Goal: Information Seeking & Learning: Learn about a topic

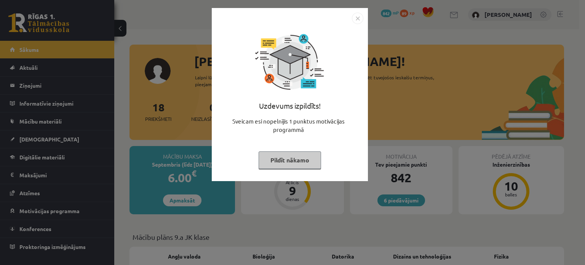
click at [491, 55] on div "Uzdevums izpildīts! Sveicam esi nopelnījis 1 punktus motivācijas programmā Pild…" at bounding box center [292, 132] width 585 height 265
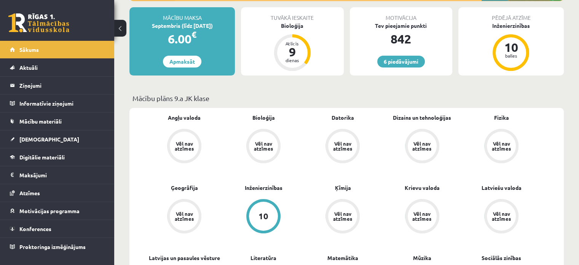
scroll to position [152, 0]
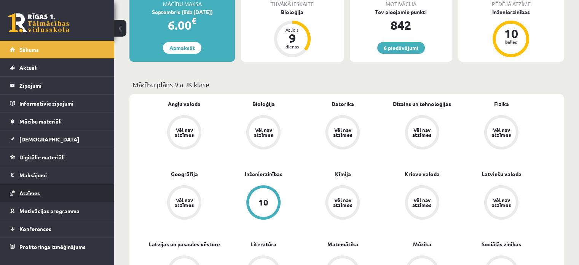
click at [29, 192] on span "Atzīmes" at bounding box center [29, 192] width 21 height 7
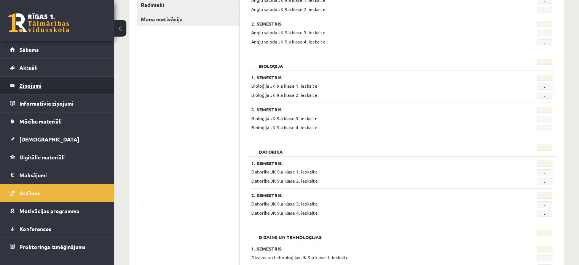
click at [37, 88] on legend "Ziņojumi 0" at bounding box center [61, 86] width 85 height 18
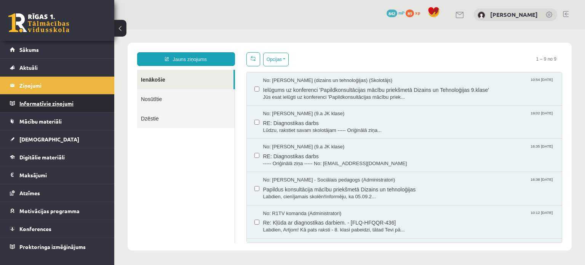
click at [35, 109] on legend "Informatīvie ziņojumi 0" at bounding box center [61, 103] width 85 height 18
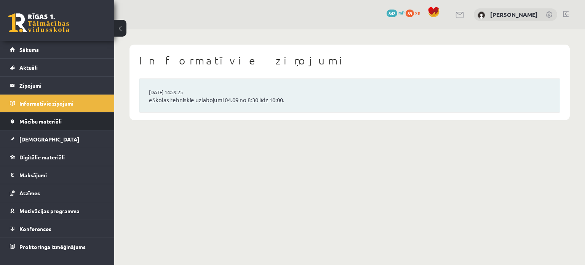
click at [37, 115] on link "Mācību materiāli" at bounding box center [57, 121] width 95 height 18
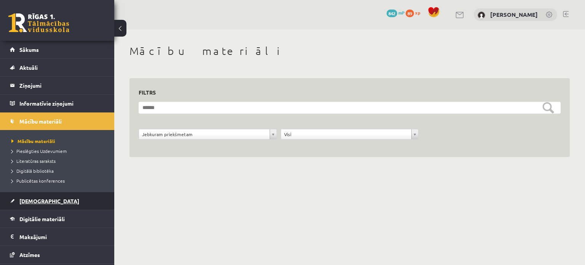
click at [38, 204] on link "[DEMOGRAPHIC_DATA]" at bounding box center [57, 201] width 95 height 18
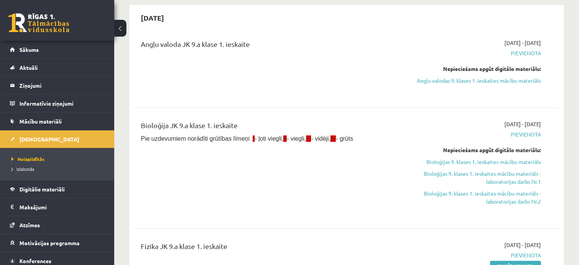
scroll to position [76, 0]
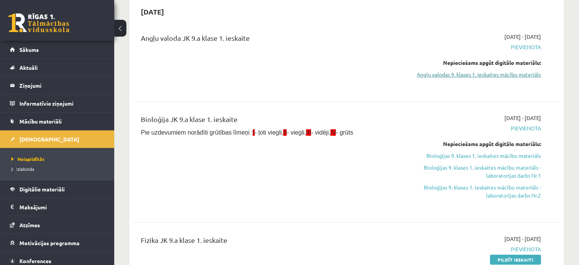
click at [483, 74] on link "Angļu valodas 9. klases 1. ieskaites mācību materiāls" at bounding box center [478, 74] width 126 height 8
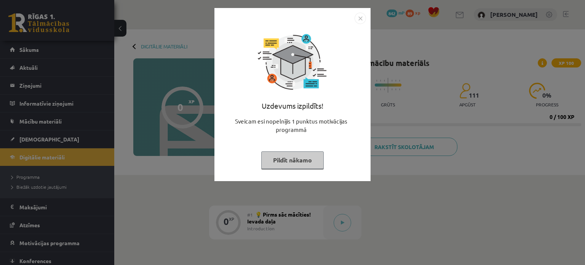
click at [362, 18] on img "Close" at bounding box center [360, 18] width 11 height 11
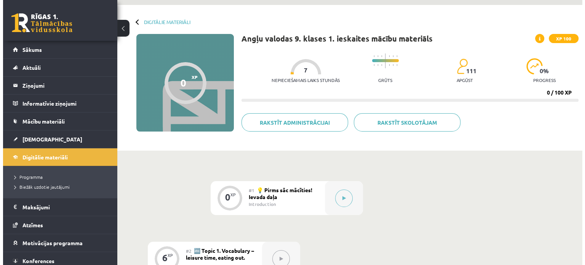
scroll to position [76, 0]
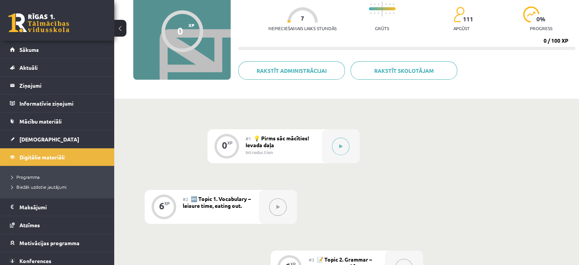
click at [274, 146] on span "💡 Pirms sāc mācīties! Ievada daļa" at bounding box center [278, 141] width 64 height 14
click at [337, 144] on button at bounding box center [341, 146] width 18 height 18
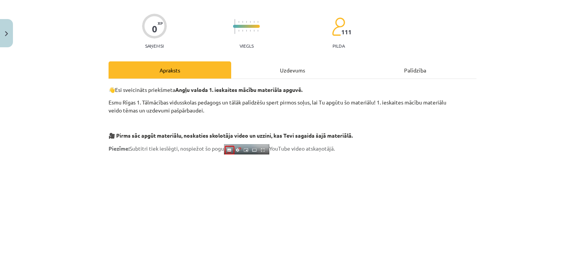
scroll to position [152, 0]
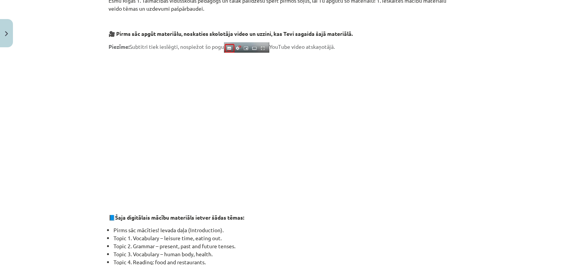
click at [46, 71] on div "Mācību tēma: Angļu valodas 9. klases 1. ieskaites mācību materiāls #1 💡 Pirms s…" at bounding box center [292, 132] width 585 height 265
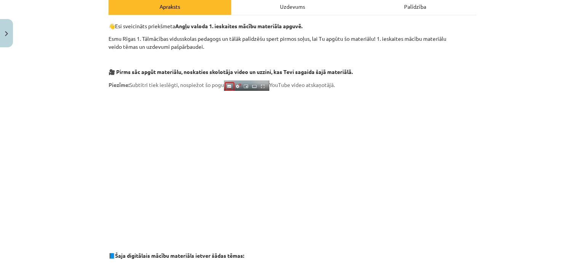
scroll to position [0, 0]
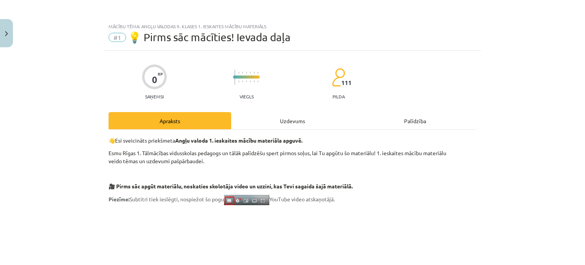
click at [210, 113] on div "Apraksts" at bounding box center [170, 120] width 123 height 17
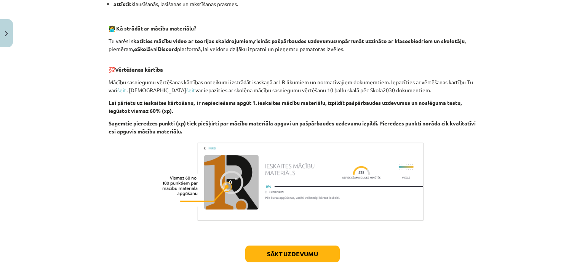
scroll to position [542, 0]
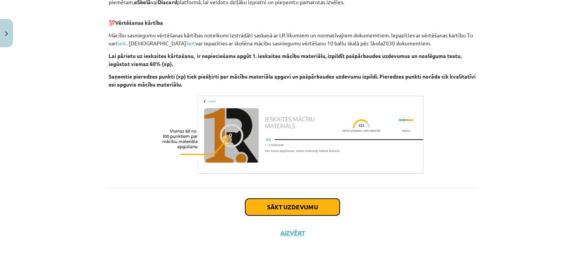
click at [276, 208] on button "Sākt uzdevumu" at bounding box center [292, 206] width 94 height 17
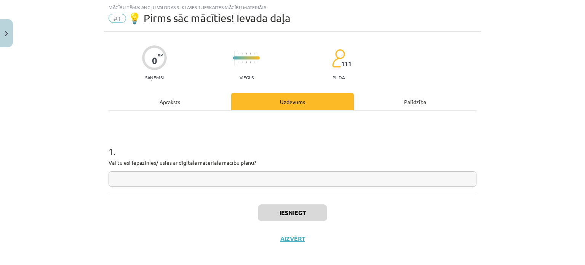
click at [205, 171] on input "text" at bounding box center [293, 179] width 368 height 16
type input "**"
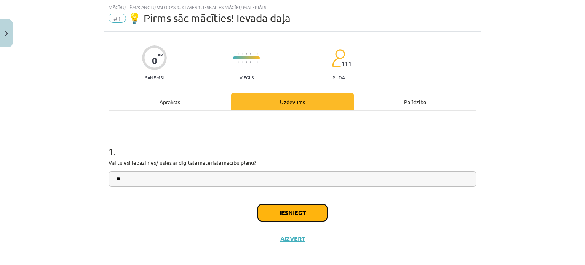
click at [291, 211] on button "Iesniegt" at bounding box center [292, 212] width 69 height 17
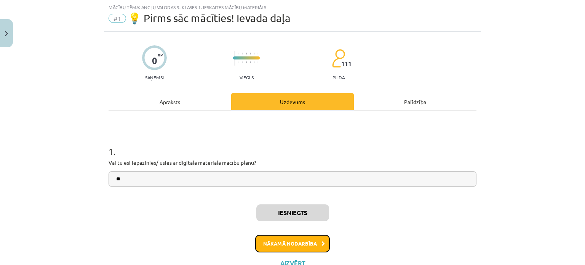
click at [294, 244] on button "Nākamā nodarbība" at bounding box center [292, 244] width 75 height 18
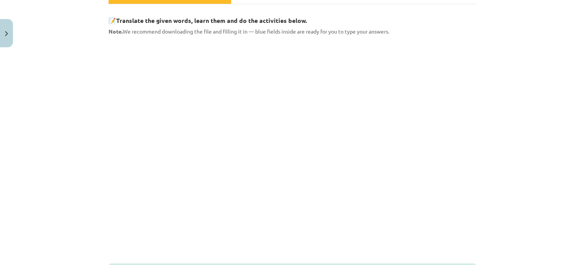
scroll to position [125, 0]
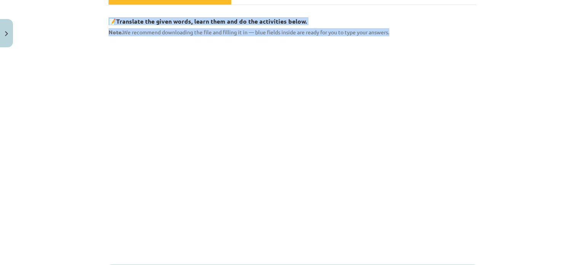
drag, startPoint x: 103, startPoint y: 16, endPoint x: 459, endPoint y: 35, distance: 356.6
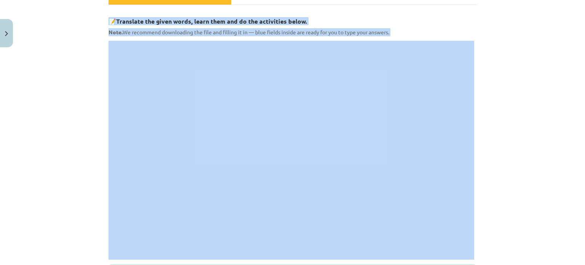
drag, startPoint x: 208, startPoint y: 27, endPoint x: 117, endPoint y: 22, distance: 90.7
click at [142, 18] on b "Translate the given words, learn them and do the activities below." at bounding box center [211, 21] width 191 height 8
click at [93, 30] on div "Mācību tēma: Angļu valodas 9. klases 1. ieskaites mācību materiāls #2 🔤 Topic 1…" at bounding box center [292, 132] width 585 height 265
drag, startPoint x: 102, startPoint y: 20, endPoint x: 200, endPoint y: 41, distance: 100.5
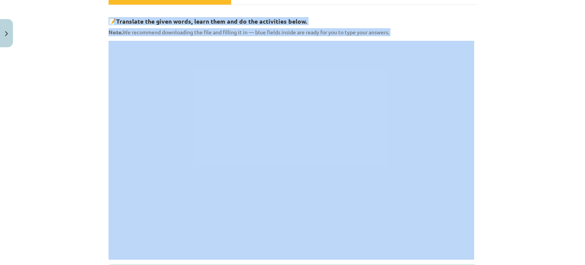
drag, startPoint x: 287, startPoint y: 40, endPoint x: 276, endPoint y: 40, distance: 11.4
click at [287, 41] on iframe at bounding box center [292, 149] width 366 height 217
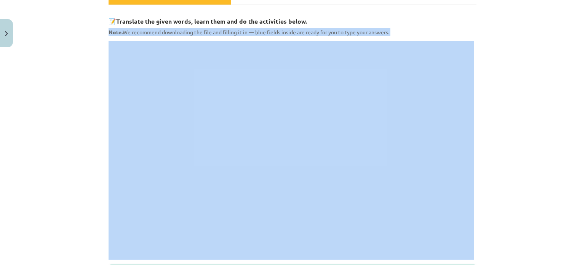
drag, startPoint x: 101, startPoint y: 29, endPoint x: 416, endPoint y: 38, distance: 315.5
click at [416, 38] on div "Mācību tēma: Angļu valodas 9. klases 1. ieskaites mācību materiāls #2 🔤 Topic 1…" at bounding box center [292, 132] width 585 height 265
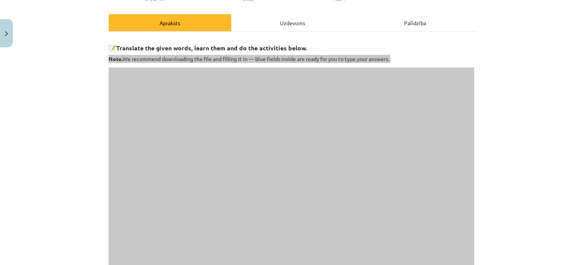
scroll to position [86, 0]
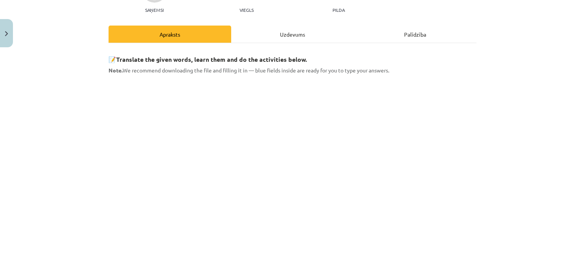
click at [509, 85] on div "Mācību tēma: Angļu valodas 9. klases 1. ieskaites mācību materiāls #2 🔤 Topic 1…" at bounding box center [292, 132] width 585 height 265
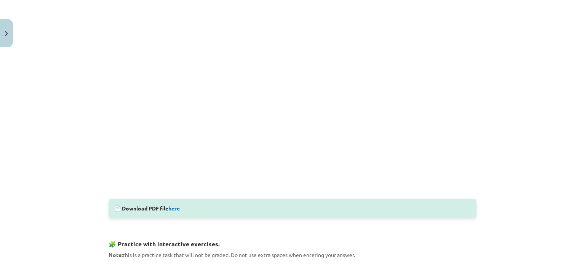
scroll to position [148, 0]
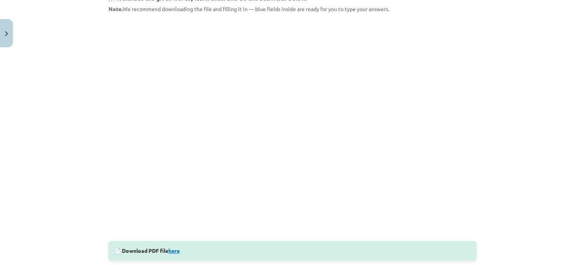
click at [170, 248] on link "here" at bounding box center [173, 250] width 11 height 7
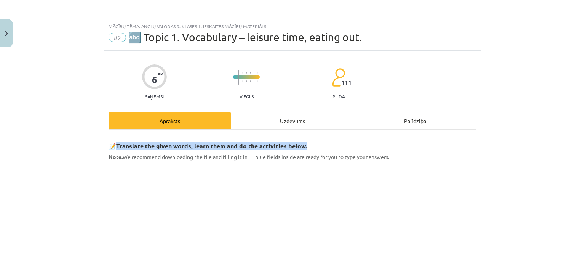
drag, startPoint x: 113, startPoint y: 145, endPoint x: 315, endPoint y: 139, distance: 201.5
click at [315, 139] on h3 "📝 Translate the given words, learn them and do the activities below." at bounding box center [293, 143] width 368 height 14
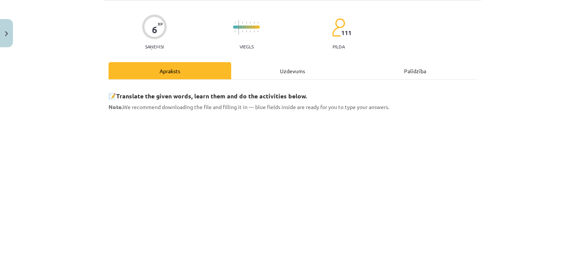
scroll to position [190, 0]
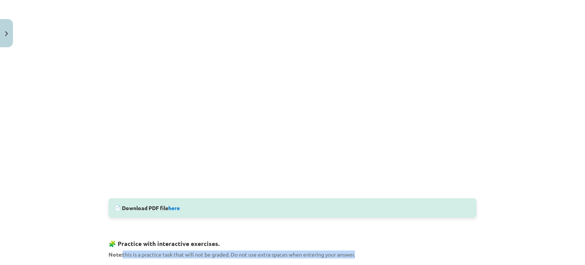
drag, startPoint x: 119, startPoint y: 251, endPoint x: 355, endPoint y: 257, distance: 236.2
click at [355, 257] on p "Note: this is a practice task that will not be graded. Do not use extra spaces …" at bounding box center [293, 254] width 368 height 8
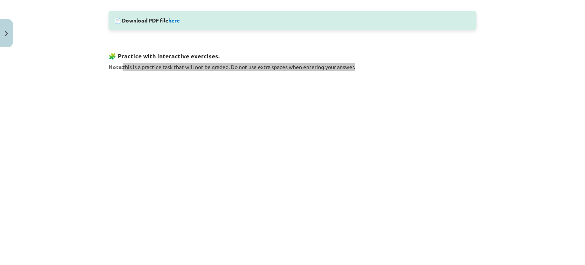
scroll to position [391, 0]
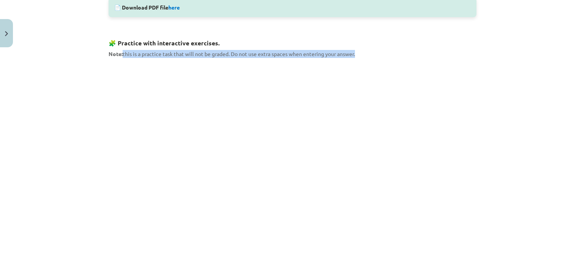
drag, startPoint x: 117, startPoint y: 52, endPoint x: 362, endPoint y: 52, distance: 244.9
click at [362, 52] on p "Note: this is a practice task that will not be graded. Do not use extra spaces …" at bounding box center [293, 54] width 368 height 8
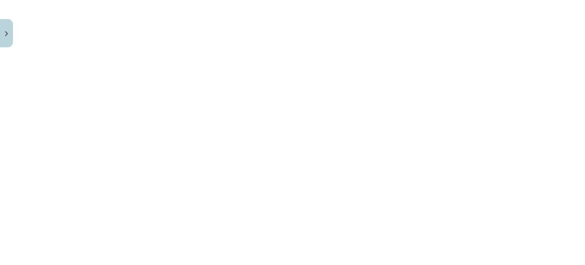
scroll to position [439, 0]
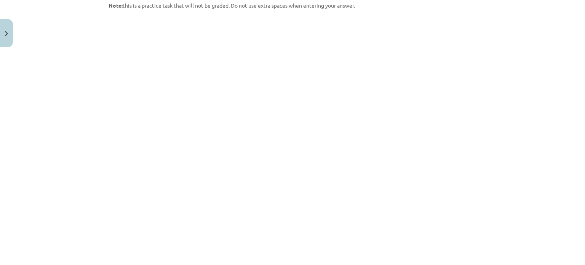
click at [495, 150] on div "Mācību tēma: Angļu valodas 9. klases 1. ieskaites mācību materiāls #2 🔤 Topic 1…" at bounding box center [292, 132] width 585 height 265
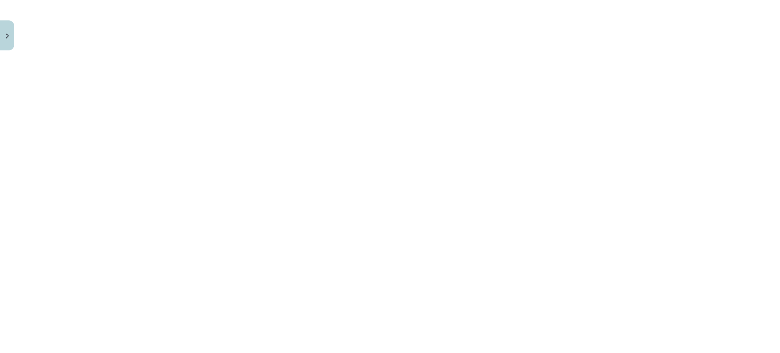
scroll to position [497, 0]
drag, startPoint x: 690, startPoint y: 3, endPoint x: 584, endPoint y: 185, distance: 210.7
click at [584, 185] on div "Mācību tēma: Angļu valodas 9. klases 1. ieskaites mācību materiāls #2 🔤 Topic 1…" at bounding box center [390, 176] width 780 height 353
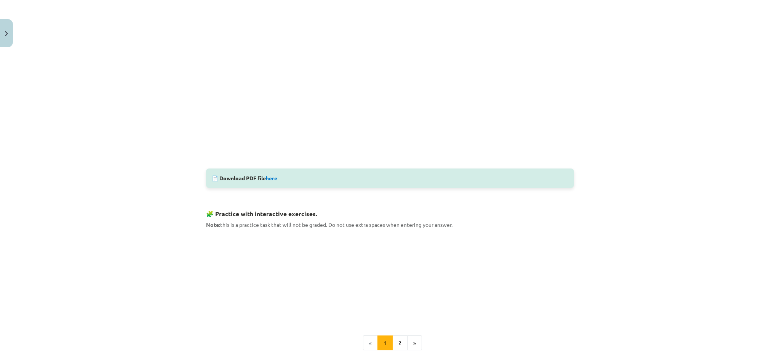
scroll to position [305, 0]
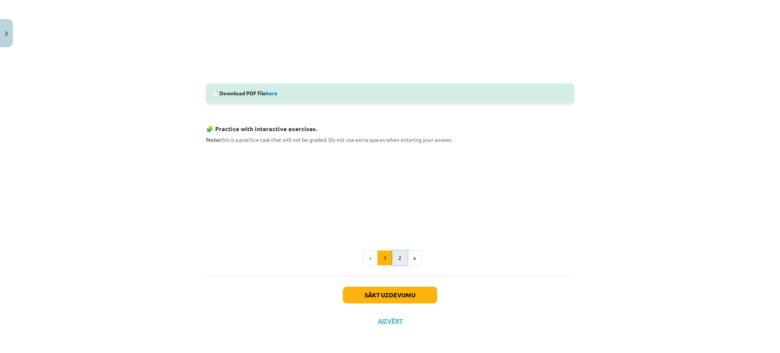
click at [401, 259] on button "2" at bounding box center [399, 257] width 15 height 15
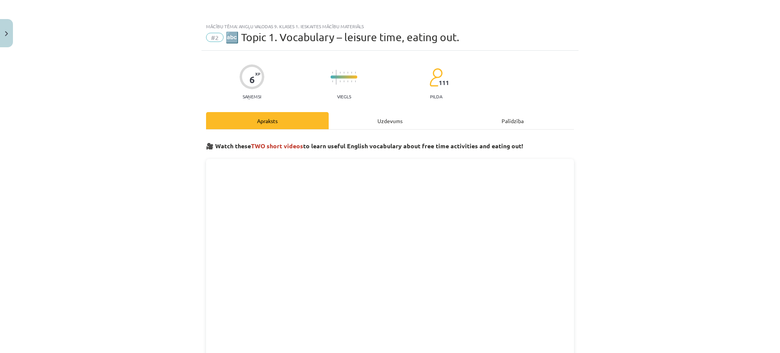
scroll to position [51, 0]
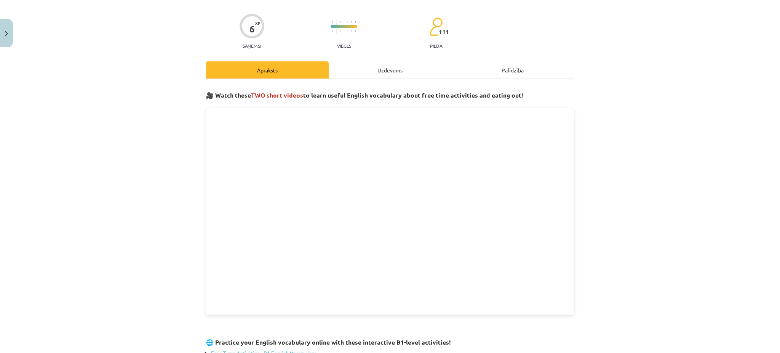
drag, startPoint x: 421, startPoint y: 332, endPoint x: 683, endPoint y: 191, distance: 298.0
click at [585, 191] on div "Mācību tēma: Angļu valodas 9. klases 1. ieskaites mācību materiāls #2 🔤 Topic 1…" at bounding box center [390, 176] width 780 height 353
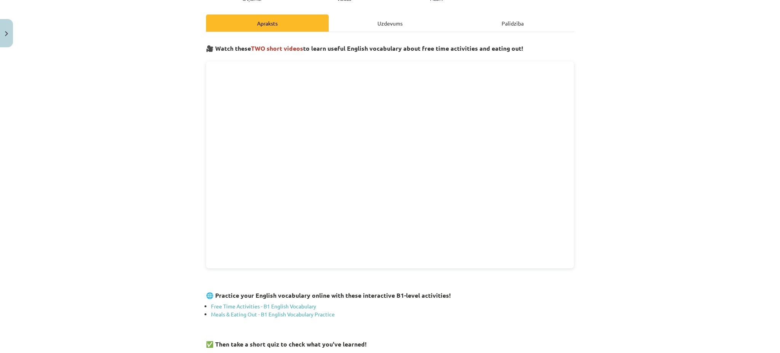
scroll to position [203, 0]
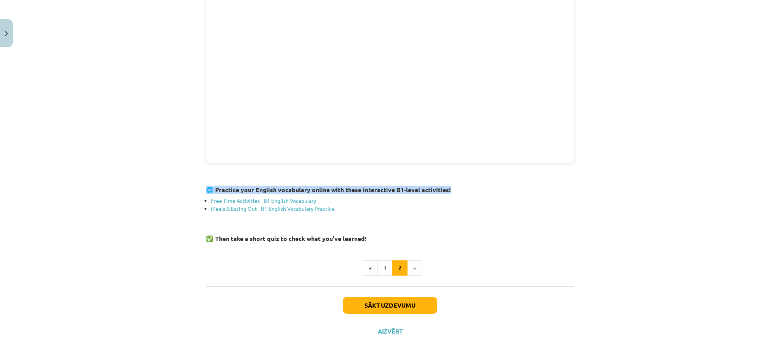
drag, startPoint x: 203, startPoint y: 189, endPoint x: 484, endPoint y: 177, distance: 281.3
click at [484, 177] on div "🎥 Watch these TWO short videos to learn useful English vocabulary about free ti…" at bounding box center [390, 88] width 368 height 310
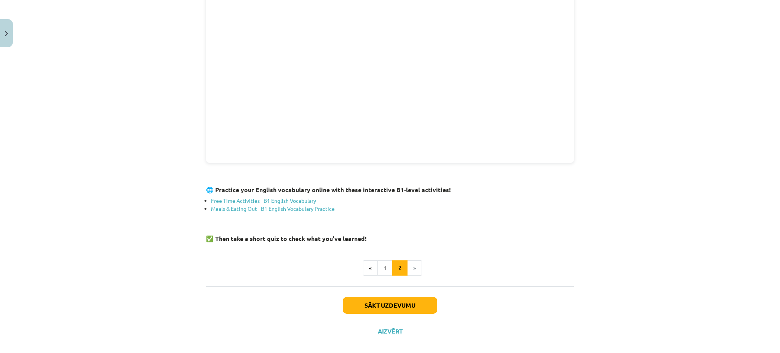
click at [492, 252] on div "🎥 Watch these TWO short videos to learn useful English vocabulary about free ti…" at bounding box center [390, 104] width 368 height 342
click at [233, 201] on link "Free Time Activities - B1 English Vocabulary" at bounding box center [263, 200] width 105 height 7
click at [250, 209] on link "Meals & Eating Out - B1 English Vocabulary Practice" at bounding box center [273, 208] width 124 height 7
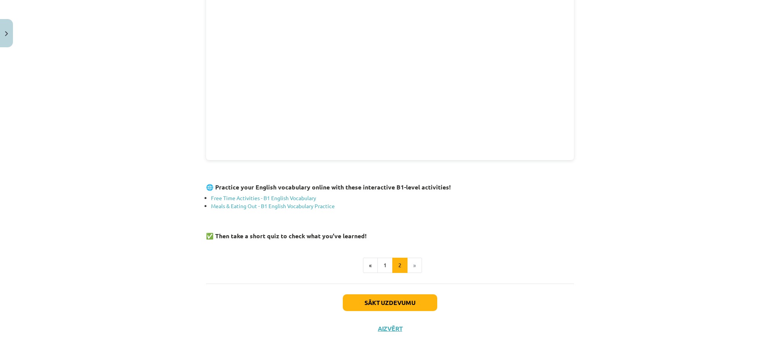
scroll to position [211, 0]
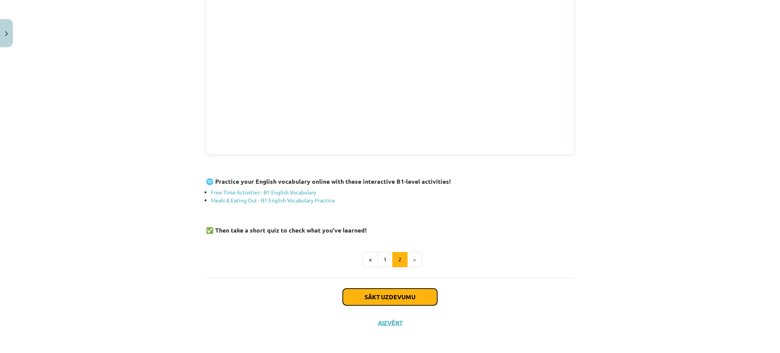
click at [387, 264] on button "Sākt uzdevumu" at bounding box center [390, 296] width 94 height 17
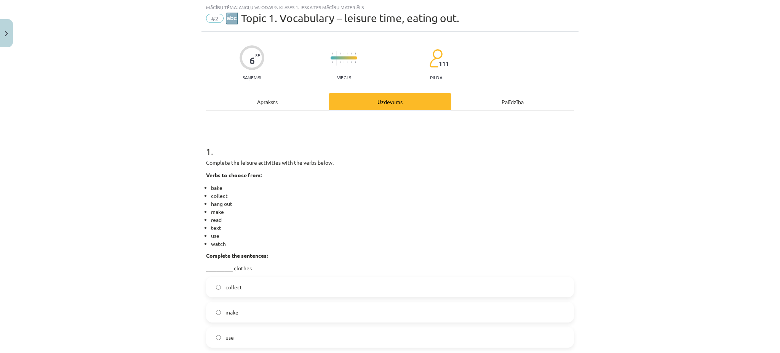
scroll to position [0, 0]
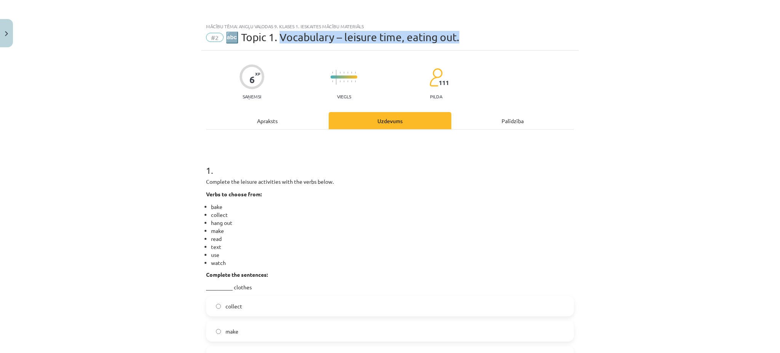
drag, startPoint x: 279, startPoint y: 37, endPoint x: 460, endPoint y: 44, distance: 180.7
click at [460, 44] on div "Mācību tēma: Angļu valodas 9. klases 1. ieskaites mācību materiāls #2 🔤 Topic 1…" at bounding box center [389, 35] width 377 height 32
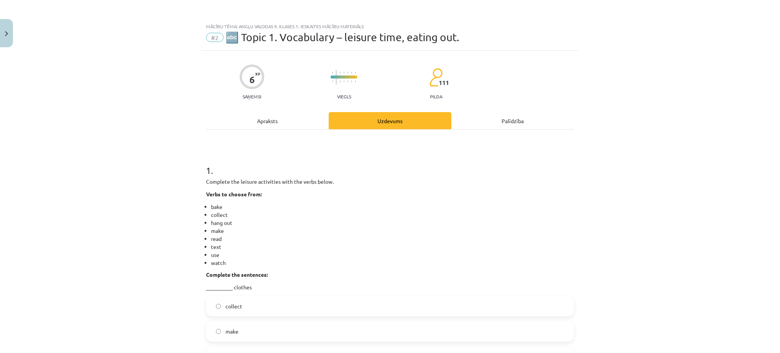
click at [373, 152] on h1 "1 ." at bounding box center [390, 164] width 368 height 24
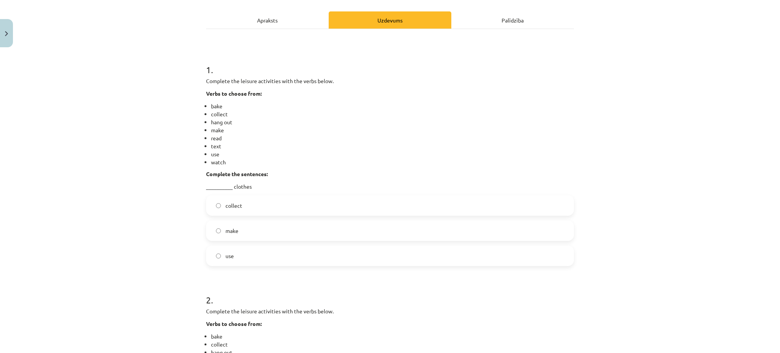
scroll to position [101, 0]
click at [208, 255] on label "use" at bounding box center [390, 254] width 366 height 19
click at [208, 230] on label "make" at bounding box center [390, 229] width 366 height 19
click at [212, 207] on label "collect" at bounding box center [390, 204] width 366 height 19
click at [212, 223] on label "make" at bounding box center [390, 229] width 366 height 19
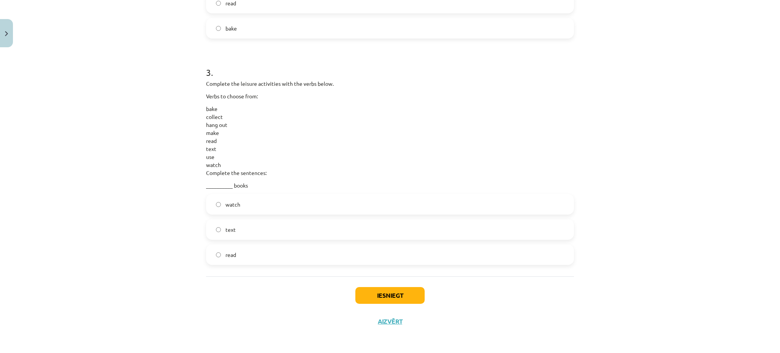
scroll to position [304, 0]
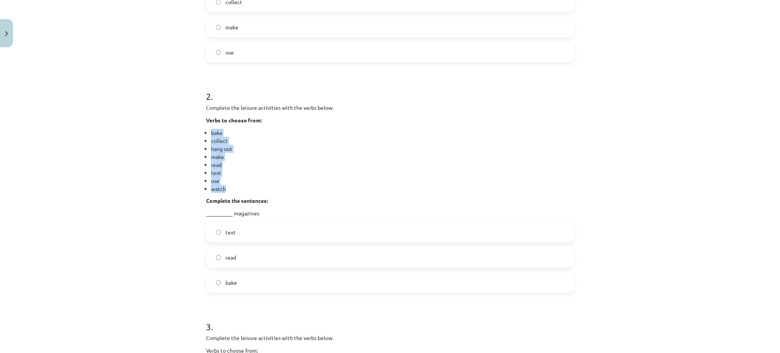
drag, startPoint x: 204, startPoint y: 129, endPoint x: 245, endPoint y: 188, distance: 71.9
click at [245, 188] on ul "bake collect hang out make read text use watch" at bounding box center [390, 161] width 368 height 64
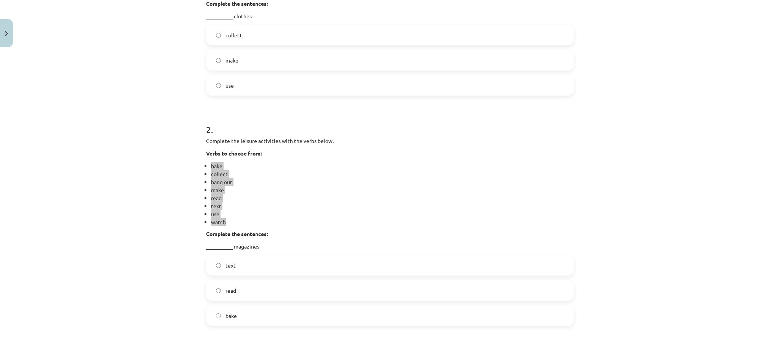
scroll to position [253, 0]
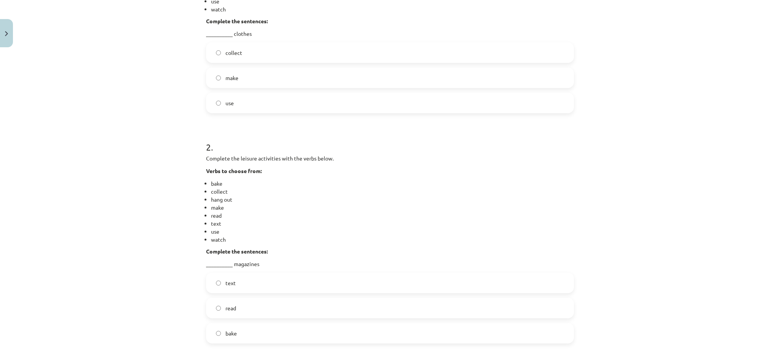
click at [244, 261] on p "__________ magazines" at bounding box center [390, 264] width 368 height 8
drag, startPoint x: 227, startPoint y: 260, endPoint x: 272, endPoint y: 261, distance: 45.0
click at [272, 261] on p "__________ magazines" at bounding box center [390, 264] width 368 height 8
drag, startPoint x: 248, startPoint y: 262, endPoint x: 222, endPoint y: 327, distance: 69.1
click at [222, 264] on label "bake" at bounding box center [390, 332] width 366 height 19
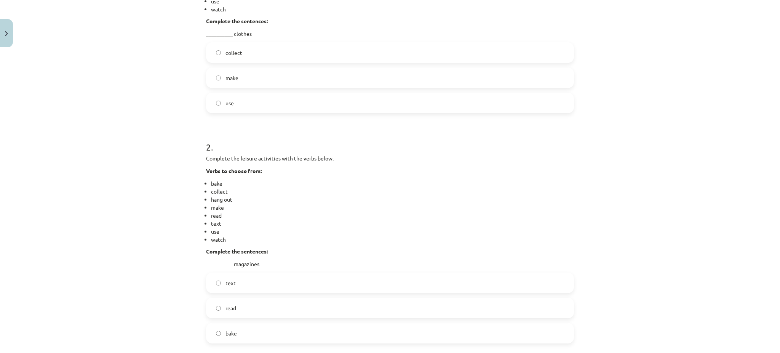
click at [294, 264] on label "text" at bounding box center [390, 282] width 366 height 19
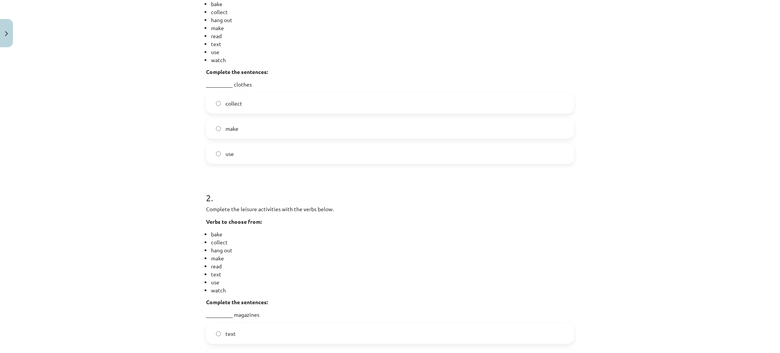
scroll to position [304, 0]
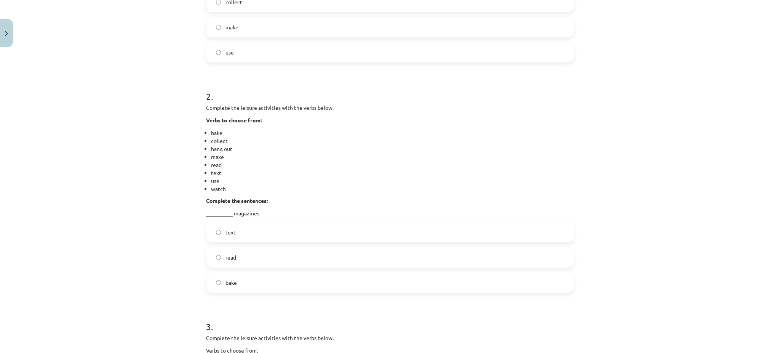
click at [279, 209] on p "__________ magazines" at bounding box center [390, 213] width 368 height 8
drag, startPoint x: 193, startPoint y: 223, endPoint x: 262, endPoint y: 276, distance: 87.1
click at [262, 264] on div "Mācību tēma: Angļu valodas 9. klases 1. ieskaites mācību materiāls #2 🔤 Topic 1…" at bounding box center [390, 176] width 780 height 353
click at [302, 193] on div "Complete the leisure activities with the verbs below. Verbs to choose from: bak…" at bounding box center [390, 160] width 368 height 113
drag, startPoint x: 226, startPoint y: 210, endPoint x: 273, endPoint y: 217, distance: 47.8
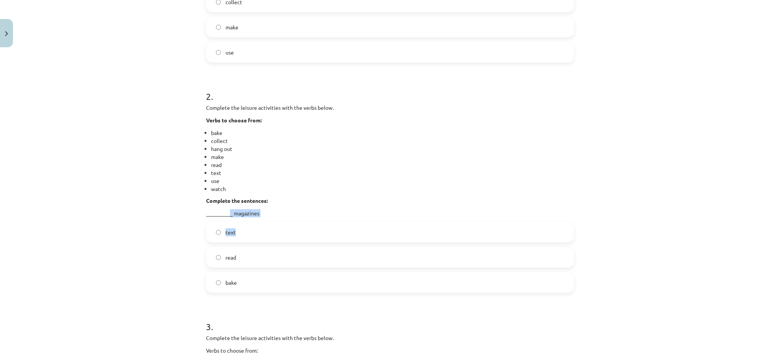
click at [273, 217] on div "2 . Complete the leisure activities with the verbs below. Verbs to choose from:…" at bounding box center [390, 185] width 368 height 215
click at [292, 211] on p "__________ magazines" at bounding box center [390, 213] width 368 height 8
drag, startPoint x: 233, startPoint y: 213, endPoint x: 285, endPoint y: 219, distance: 52.6
click at [285, 219] on div "2 . Complete the leisure activities with the verbs below. Verbs to choose from:…" at bounding box center [390, 185] width 368 height 215
click at [244, 212] on p "__________ magazines" at bounding box center [390, 213] width 368 height 8
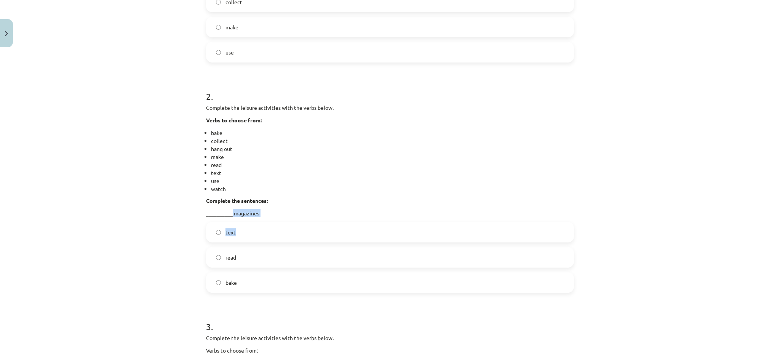
drag, startPoint x: 229, startPoint y: 209, endPoint x: 294, endPoint y: 219, distance: 65.8
click at [294, 219] on div "2 . Complete the leisure activities with the verbs below. Verbs to choose from:…" at bounding box center [390, 185] width 368 height 215
click at [314, 220] on div "2 . Complete the leisure activities with the verbs below. Verbs to choose from:…" at bounding box center [390, 185] width 368 height 215
drag, startPoint x: 259, startPoint y: 213, endPoint x: 246, endPoint y: 214, distance: 12.6
click at [259, 213] on p "__________ magazines" at bounding box center [390, 213] width 368 height 8
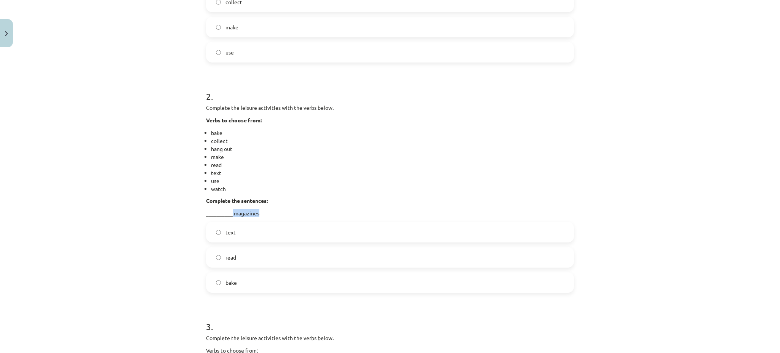
drag, startPoint x: 228, startPoint y: 215, endPoint x: 256, endPoint y: 215, distance: 27.8
click at [256, 215] on p "__________ magazines" at bounding box center [390, 213] width 368 height 8
click at [326, 211] on p "__________ magazines" at bounding box center [390, 213] width 368 height 8
drag, startPoint x: 194, startPoint y: 232, endPoint x: 255, endPoint y: 291, distance: 84.3
click at [255, 264] on div "Mācību tēma: Angļu valodas 9. klases 1. ieskaites mācību materiāls #2 🔤 Topic 1…" at bounding box center [390, 176] width 780 height 353
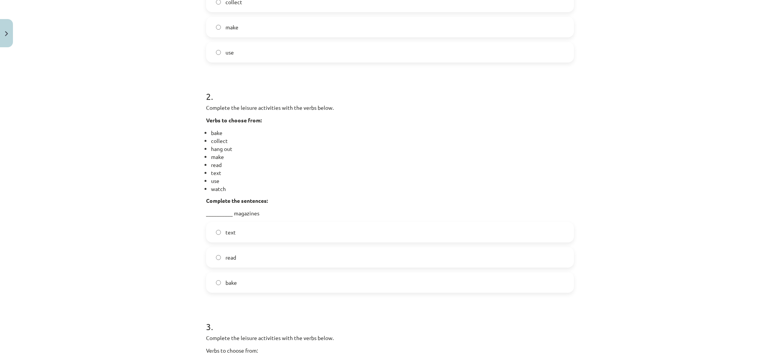
click at [299, 201] on p "Complete the sentences:" at bounding box center [390, 201] width 368 height 8
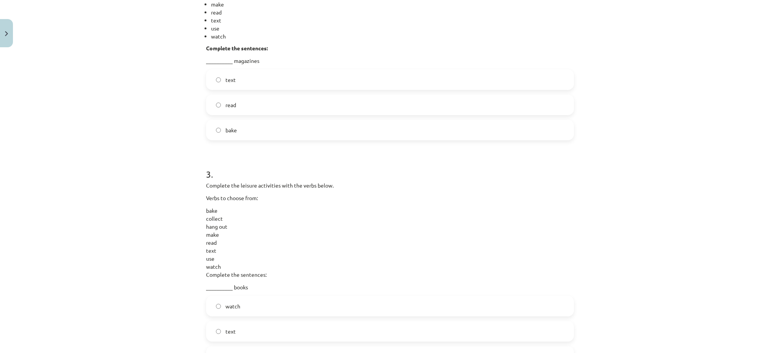
scroll to position [507, 0]
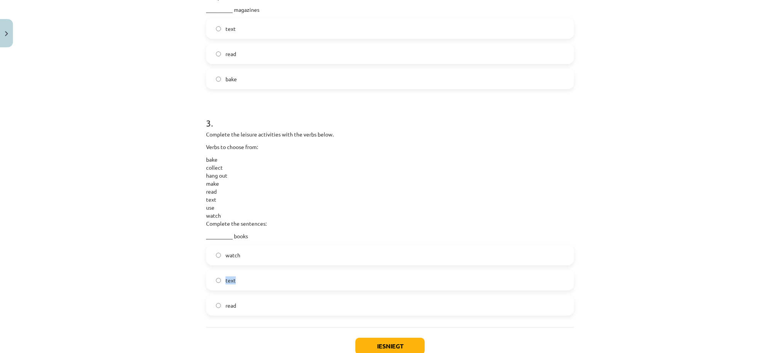
drag, startPoint x: 219, startPoint y: 279, endPoint x: 246, endPoint y: 283, distance: 28.1
click at [246, 264] on label "text" at bounding box center [390, 279] width 366 height 19
drag, startPoint x: 218, startPoint y: 279, endPoint x: 157, endPoint y: 241, distance: 71.9
click at [147, 219] on div "Mācību tēma: Angļu valodas 9. klases 1. ieskaites mācību materiāls #2 🔤 Topic 1…" at bounding box center [390, 176] width 780 height 353
drag, startPoint x: 220, startPoint y: 276, endPoint x: 240, endPoint y: 275, distance: 19.9
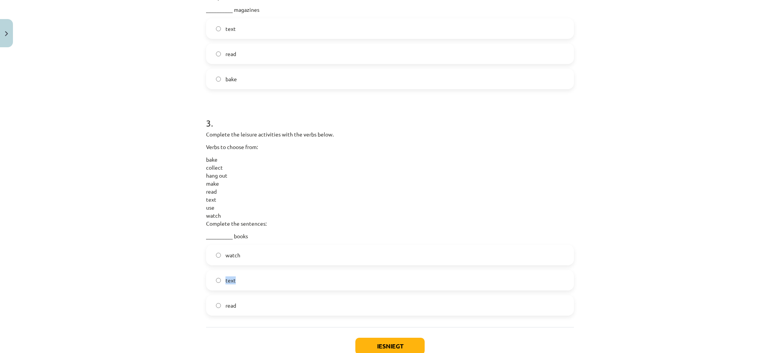
click at [240, 264] on label "text" at bounding box center [390, 279] width 366 height 19
click at [353, 184] on p "bake collect hang out make read text use watch Complete the sentences:" at bounding box center [390, 191] width 368 height 72
click at [225, 264] on span "read" at bounding box center [230, 305] width 11 height 8
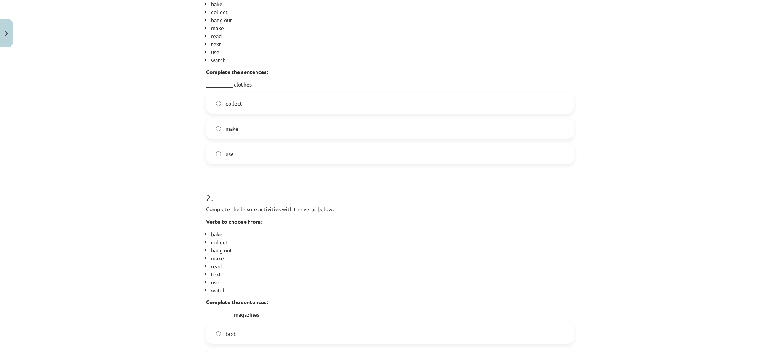
scroll to position [152, 0]
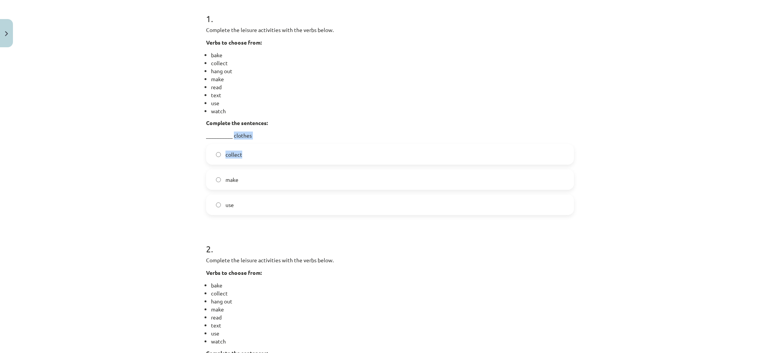
drag, startPoint x: 230, startPoint y: 134, endPoint x: 281, endPoint y: 142, distance: 51.3
click at [281, 142] on div "1 . Complete the leisure activities with the verbs below. Verbs to choose from:…" at bounding box center [390, 107] width 368 height 215
click at [263, 134] on p "__________ clothes" at bounding box center [390, 135] width 368 height 8
drag, startPoint x: 250, startPoint y: 133, endPoint x: 222, endPoint y: 134, distance: 28.6
click at [222, 134] on p "__________ clothes" at bounding box center [390, 135] width 368 height 8
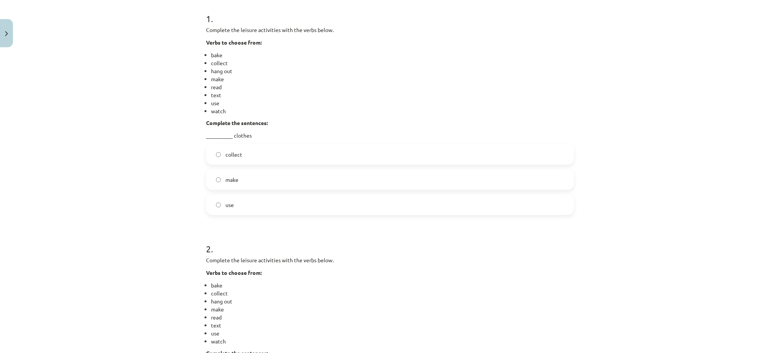
drag, startPoint x: 279, startPoint y: 79, endPoint x: 283, endPoint y: 99, distance: 20.6
click at [279, 79] on li "make" at bounding box center [392, 79] width 363 height 8
drag, startPoint x: 237, startPoint y: 152, endPoint x: 223, endPoint y: 155, distance: 14.4
click at [225, 155] on span "collect" at bounding box center [233, 154] width 17 height 8
click at [232, 154] on span "collect" at bounding box center [233, 154] width 17 height 8
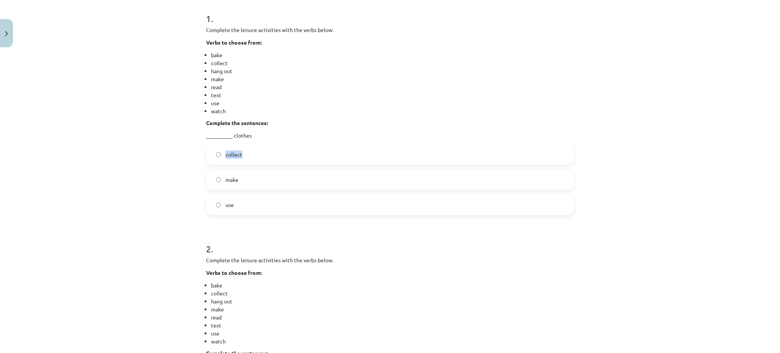
drag, startPoint x: 245, startPoint y: 152, endPoint x: 221, endPoint y: 155, distance: 24.9
click at [221, 155] on label "collect" at bounding box center [390, 154] width 366 height 19
drag, startPoint x: 247, startPoint y: 174, endPoint x: 221, endPoint y: 179, distance: 27.0
click at [221, 179] on label "make" at bounding box center [390, 179] width 366 height 19
drag, startPoint x: 257, startPoint y: 204, endPoint x: 220, endPoint y: 202, distance: 37.4
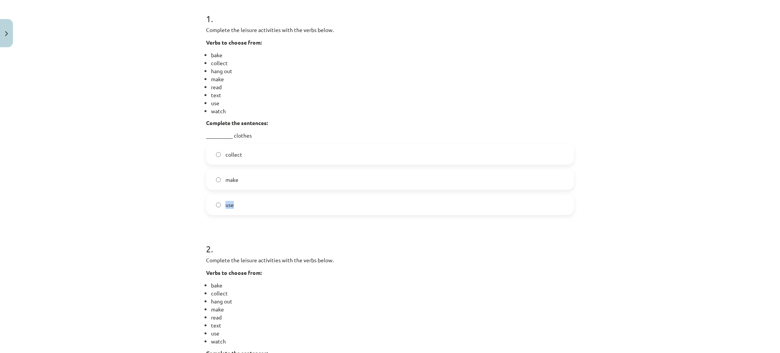
click at [220, 202] on label "use" at bounding box center [390, 204] width 366 height 19
click at [218, 177] on label "make" at bounding box center [390, 179] width 366 height 19
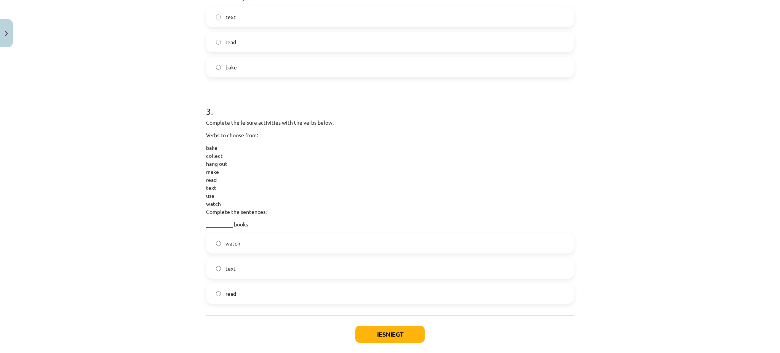
scroll to position [558, 0]
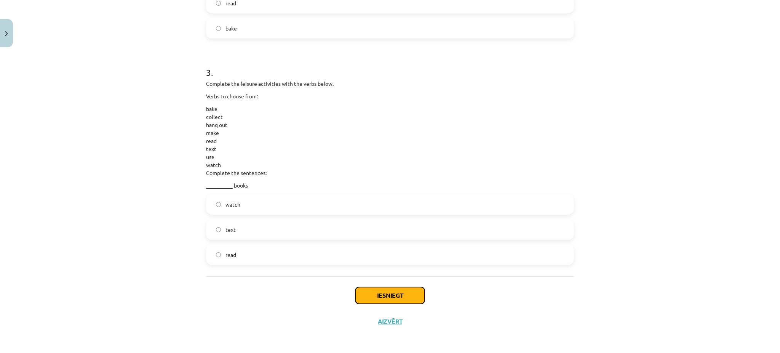
click at [375, 264] on button "Iesniegt" at bounding box center [389, 295] width 69 height 17
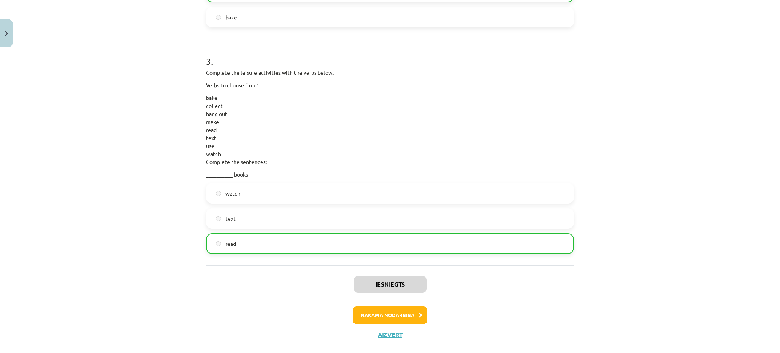
scroll to position [582, 0]
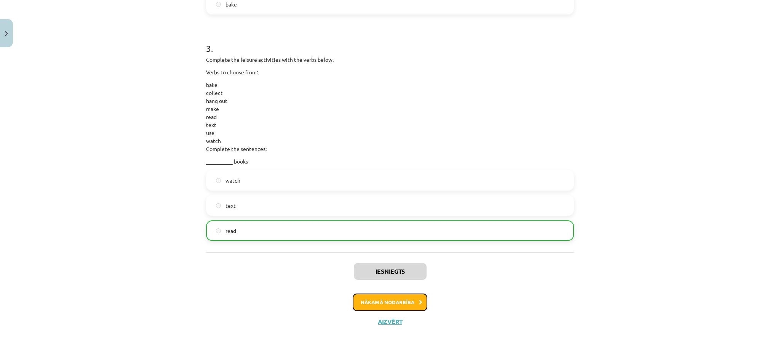
click at [395, 264] on button "Nākamā nodarbība" at bounding box center [390, 302] width 75 height 18
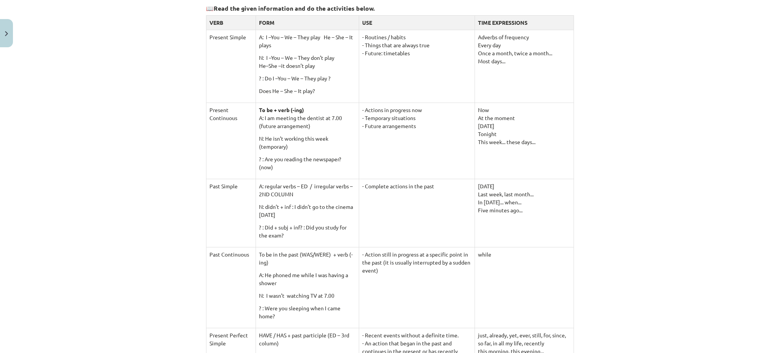
scroll to position [120, 0]
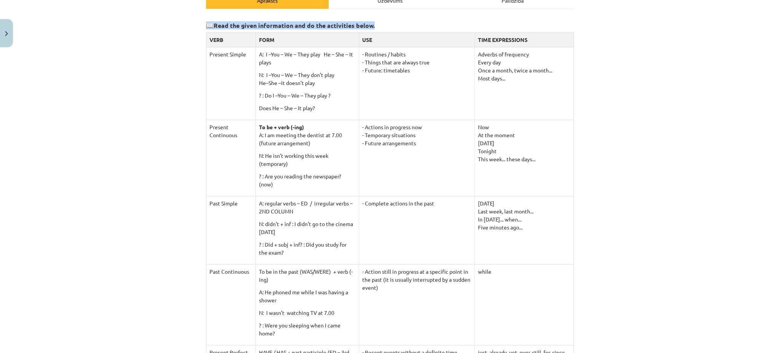
drag, startPoint x: 192, startPoint y: 16, endPoint x: 383, endPoint y: 27, distance: 191.5
click at [383, 27] on div "Mācību tēma: Angļu valodas 9. klases 1. ieskaites mācību materiāls #3 📝 Topic 2…" at bounding box center [390, 176] width 780 height 353
click at [403, 107] on td "- Routines / habits - Things that are always true - Future: timetables" at bounding box center [417, 83] width 116 height 73
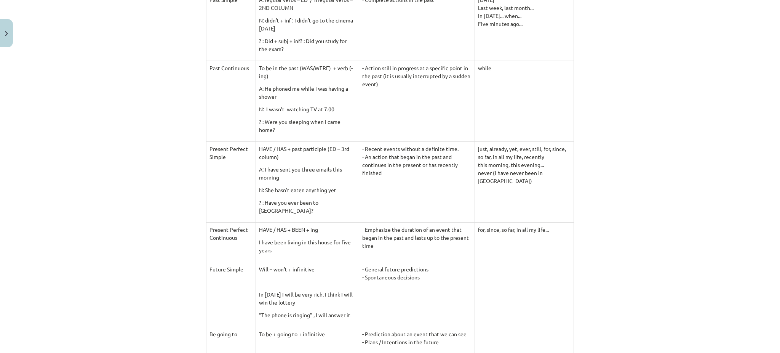
scroll to position [374, 0]
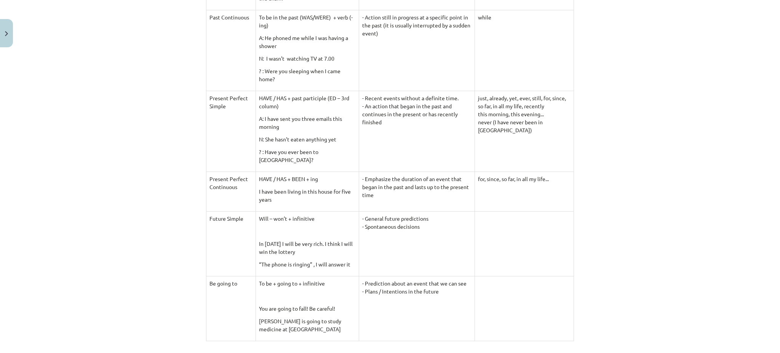
drag, startPoint x: 376, startPoint y: 215, endPoint x: 331, endPoint y: 195, distance: 48.9
drag, startPoint x: 331, startPoint y: 195, endPoint x: 155, endPoint y: 227, distance: 179.0
click at [155, 227] on div "Mācību tēma: Angļu valodas 9. klases 1. ieskaites mācību materiāls #3 📝 Topic 2…" at bounding box center [390, 176] width 780 height 353
drag, startPoint x: 260, startPoint y: 235, endPoint x: 322, endPoint y: 246, distance: 62.7
click at [322, 246] on td "Will – won’t + infinitive In 2050 I will be very rich. I think I will win the l…" at bounding box center [307, 243] width 103 height 65
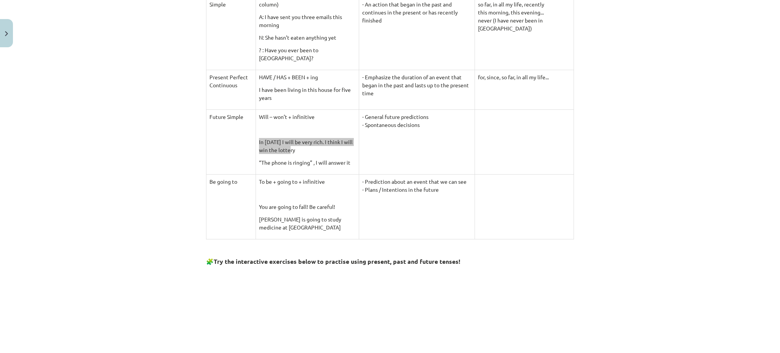
scroll to position [425, 0]
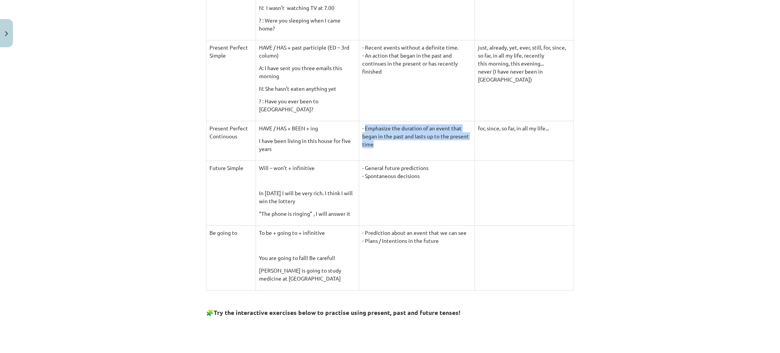
drag, startPoint x: 348, startPoint y: 121, endPoint x: 447, endPoint y: 142, distance: 101.9
click at [447, 142] on td "- Emphasize the duration of an event that began in the past and lasts up to the…" at bounding box center [417, 141] width 116 height 40
drag, startPoint x: 268, startPoint y: 177, endPoint x: 293, endPoint y: 179, distance: 24.5
click at [293, 179] on td "Will – won’t + infinitive In 2050 I will be very rich. I think I will win the l…" at bounding box center [307, 192] width 103 height 65
click at [262, 176] on p at bounding box center [307, 180] width 97 height 8
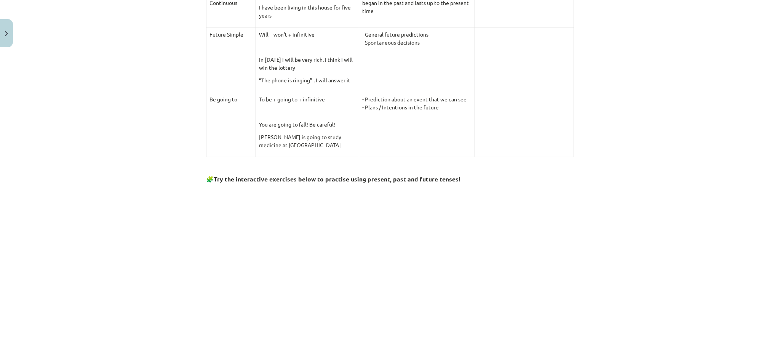
scroll to position [660, 0]
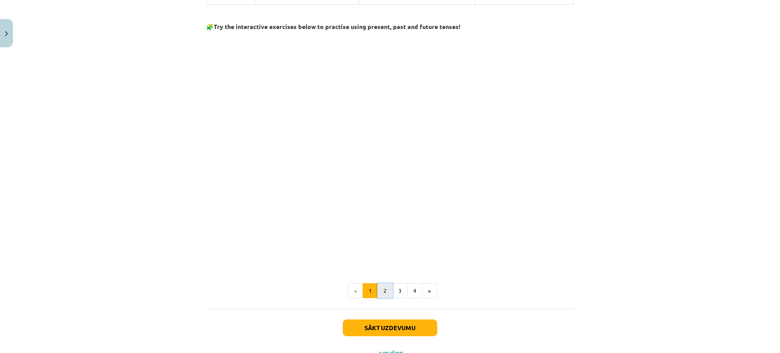
click at [377, 264] on button "2" at bounding box center [384, 290] width 15 height 15
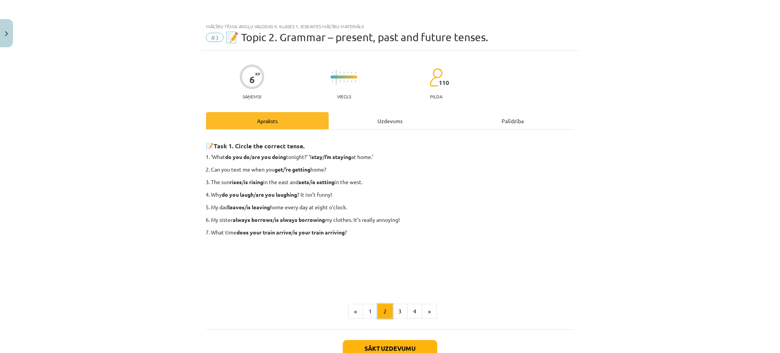
scroll to position [53, 0]
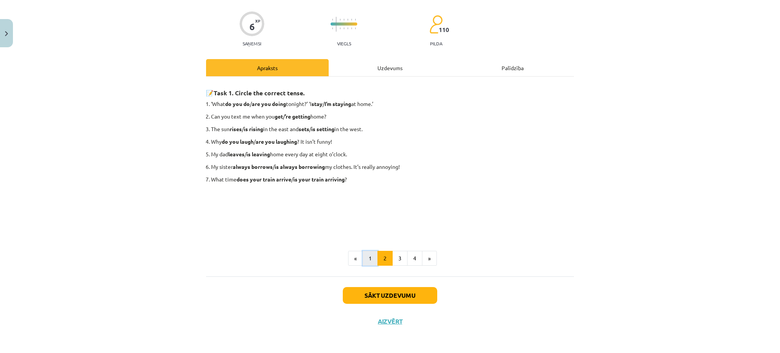
click at [366, 264] on button "1" at bounding box center [370, 258] width 15 height 15
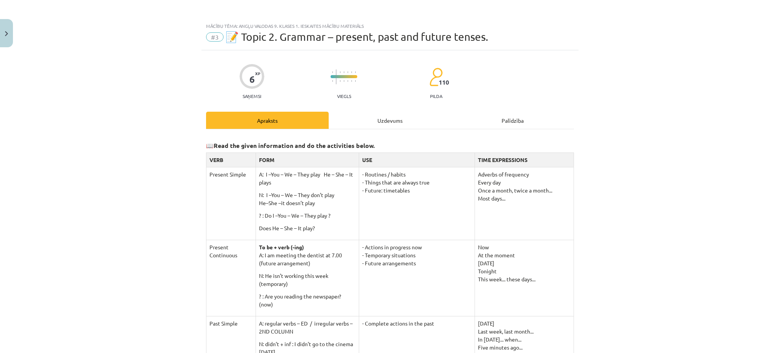
scroll to position [0, 0]
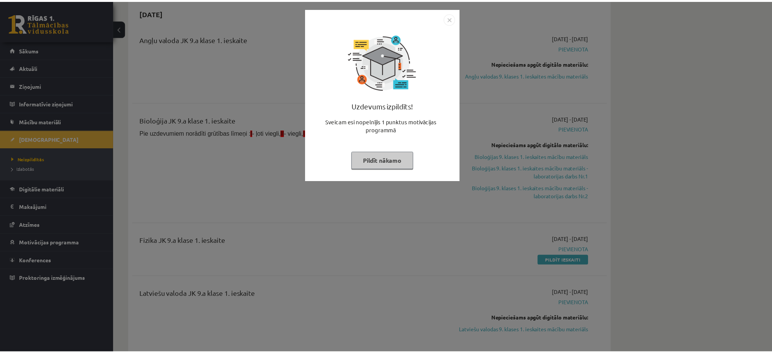
scroll to position [101, 0]
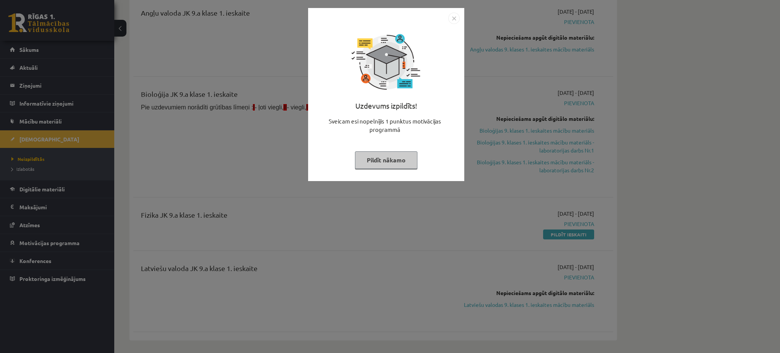
click at [392, 157] on button "Pildīt nākamo" at bounding box center [386, 160] width 62 height 18
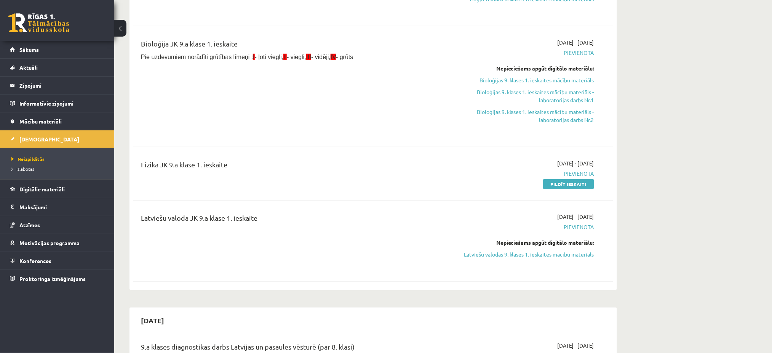
scroll to position [152, 0]
drag, startPoint x: 556, startPoint y: 255, endPoint x: 421, endPoint y: 29, distance: 263.1
click at [556, 255] on link "Latviešu valodas 9. klases 1. ieskaites mācību materiāls" at bounding box center [523, 253] width 144 height 8
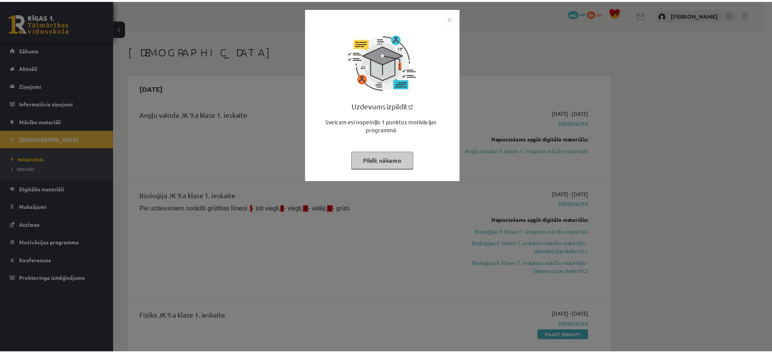
scroll to position [152, 0]
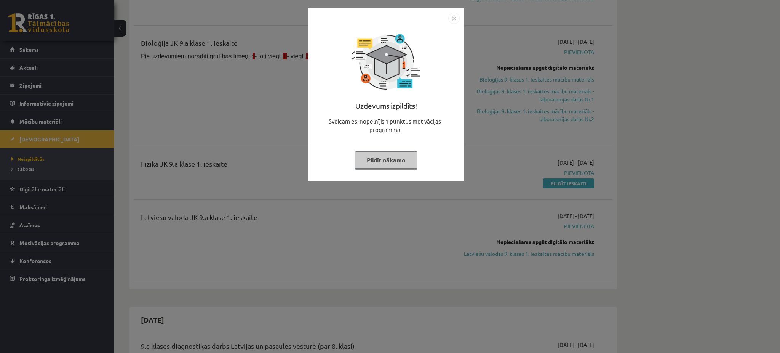
click at [399, 165] on button "Pildīt nākamo" at bounding box center [386, 160] width 62 height 18
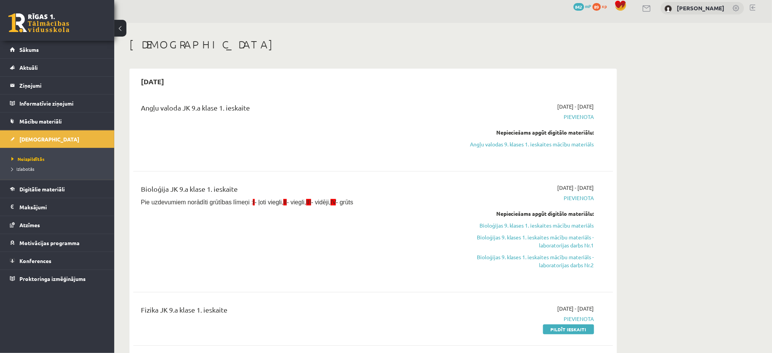
scroll to position [0, 0]
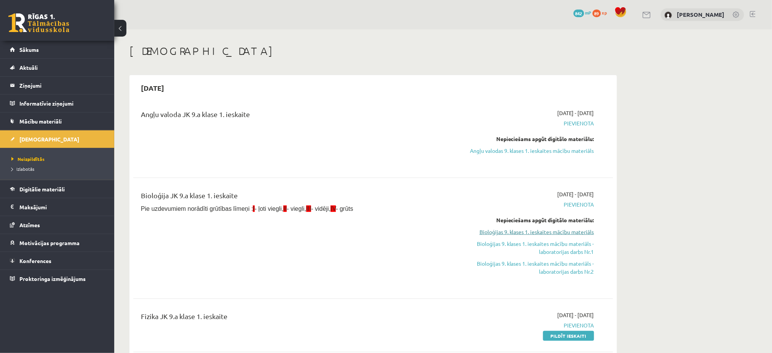
click at [574, 229] on link "Bioloģijas 9. klases 1. ieskaites mācību materiāls" at bounding box center [523, 232] width 144 height 8
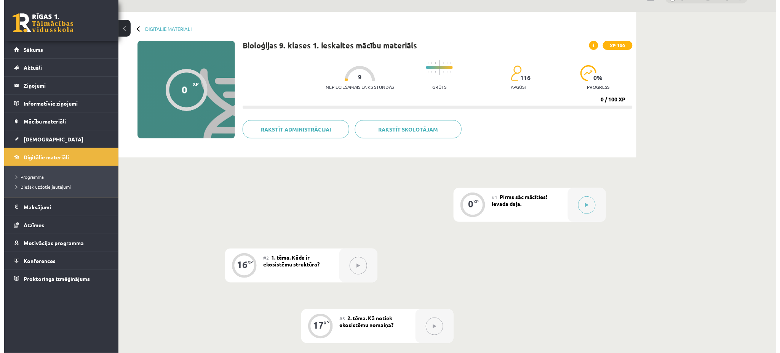
scroll to position [17, 0]
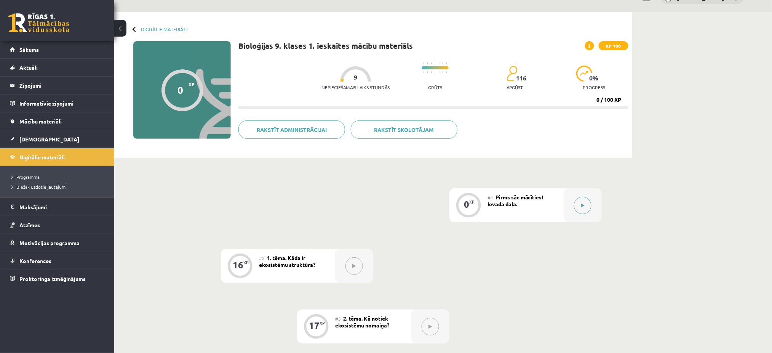
click at [581, 203] on icon at bounding box center [582, 205] width 3 height 5
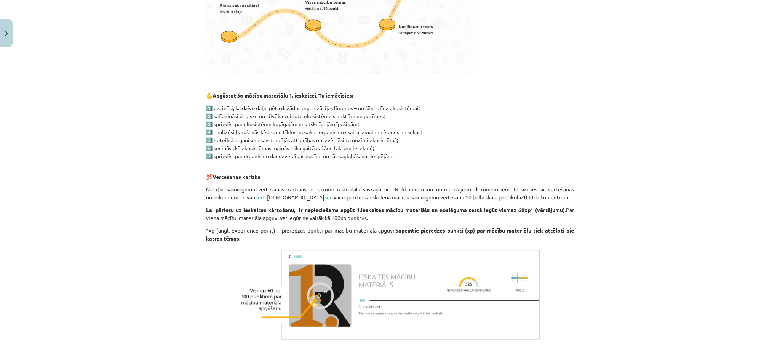
scroll to position [382, 0]
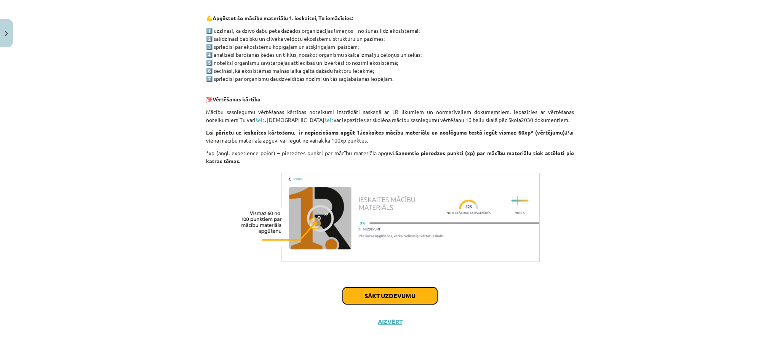
click at [396, 303] on button "Sākt uzdevumu" at bounding box center [390, 295] width 94 height 17
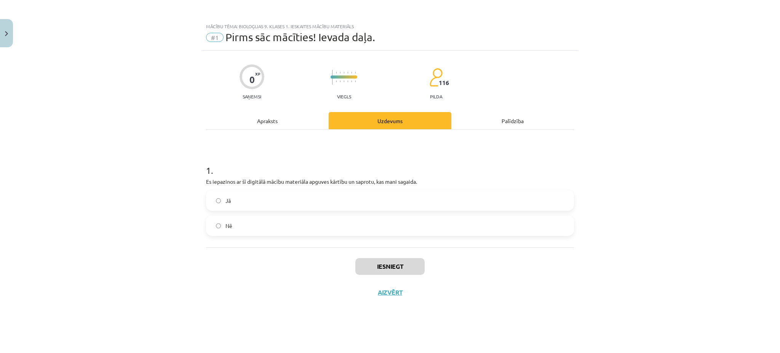
scroll to position [0, 0]
click at [213, 198] on label "Jā" at bounding box center [390, 200] width 366 height 19
click at [382, 268] on button "Iesniegt" at bounding box center [389, 266] width 69 height 17
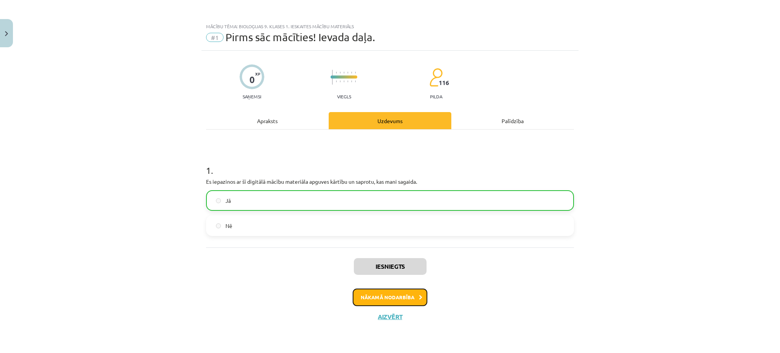
click at [364, 292] on button "Nākamā nodarbība" at bounding box center [390, 297] width 75 height 18
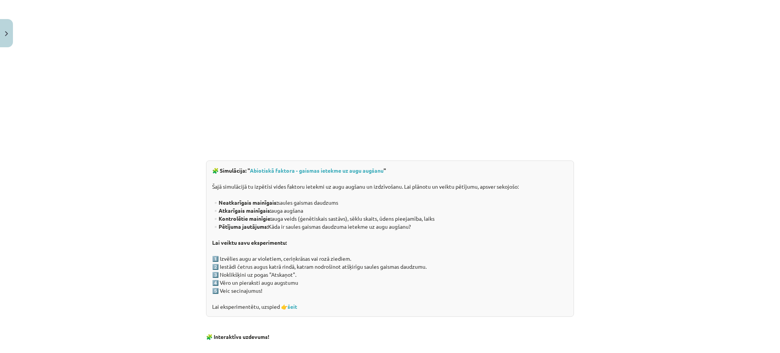
scroll to position [436, 0]
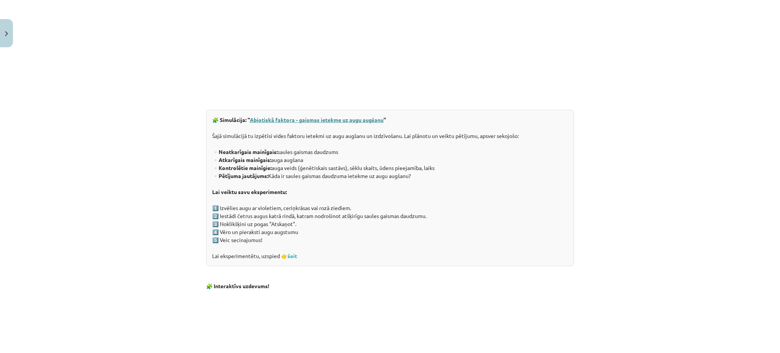
click at [308, 120] on link "Abiotiskā faktora - gaismas ietekme uz augu augšanu" at bounding box center [317, 119] width 134 height 7
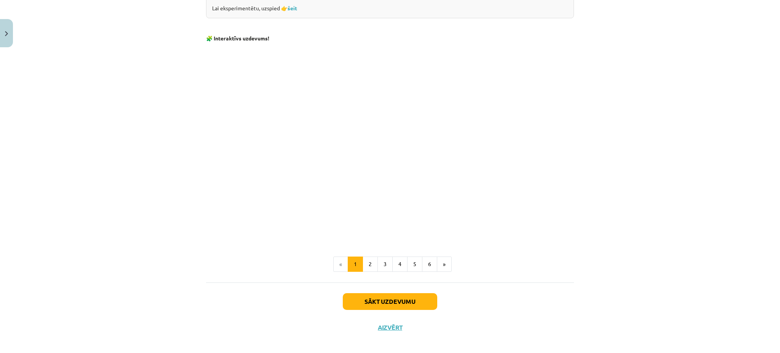
scroll to position [690, 0]
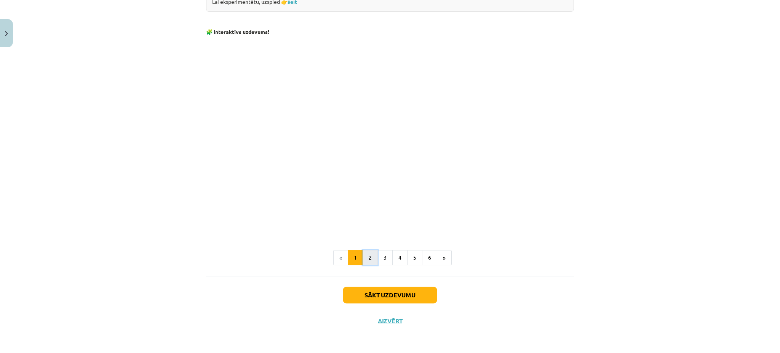
click at [363, 257] on button "2" at bounding box center [370, 257] width 15 height 15
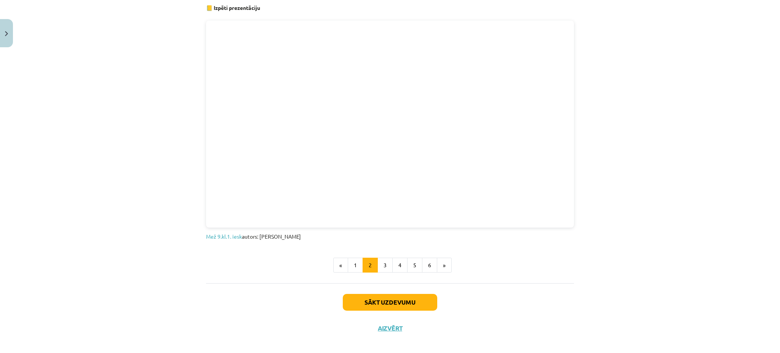
scroll to position [422, 0]
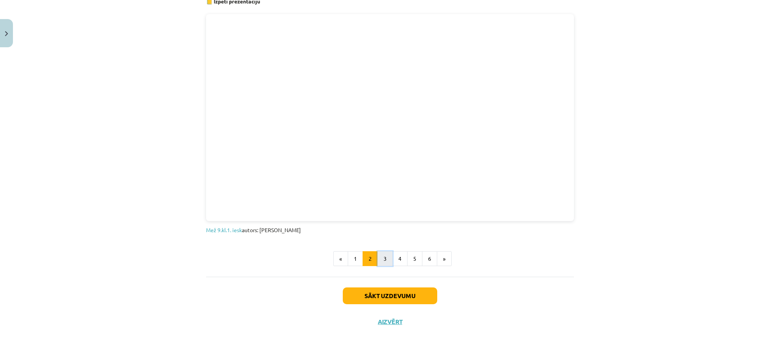
click at [377, 257] on button "3" at bounding box center [384, 258] width 15 height 15
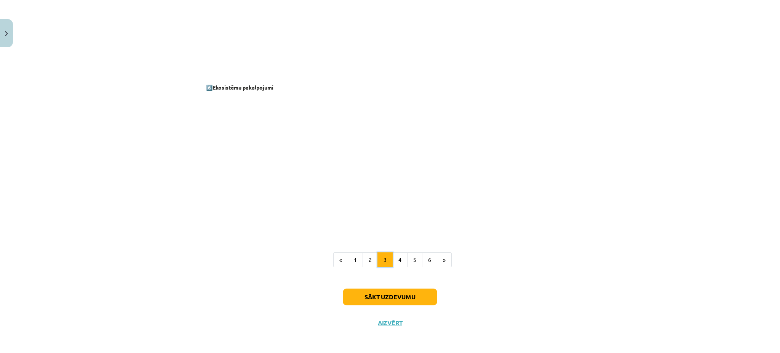
scroll to position [983, 0]
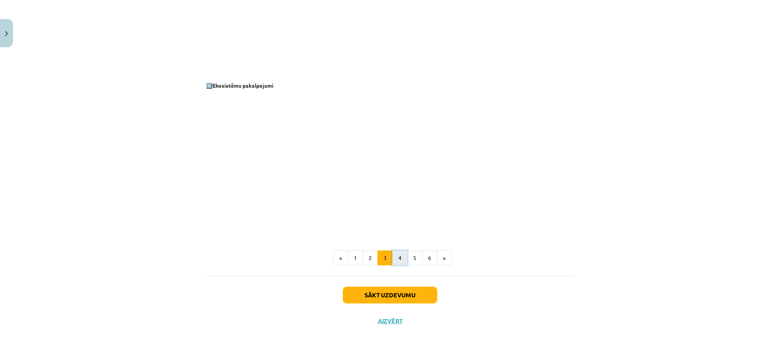
click at [394, 253] on button "4" at bounding box center [399, 257] width 15 height 15
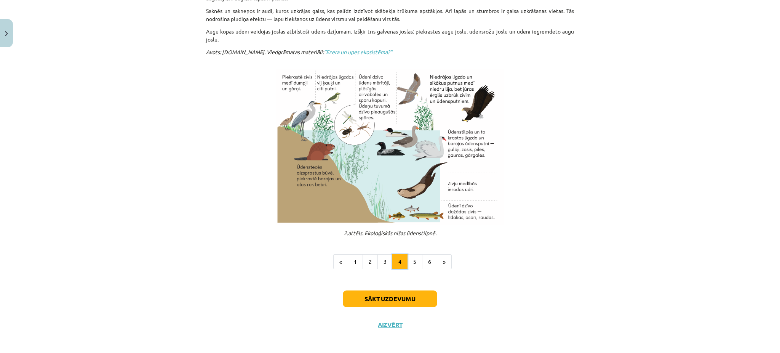
scroll to position [205, 0]
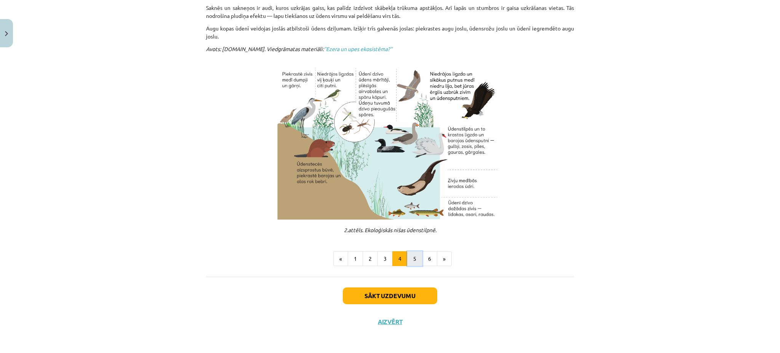
click at [417, 263] on button "5" at bounding box center [414, 258] width 15 height 15
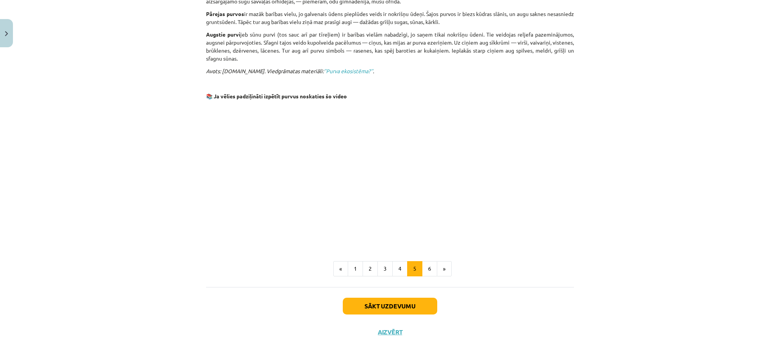
scroll to position [515, 0]
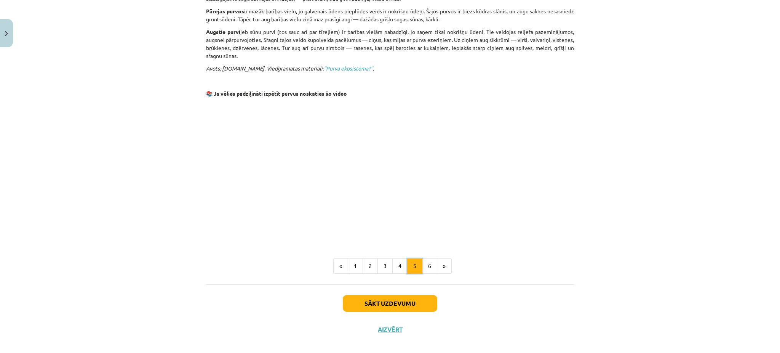
click at [418, 258] on button "5" at bounding box center [414, 265] width 15 height 15
click at [430, 260] on button "6" at bounding box center [429, 265] width 15 height 15
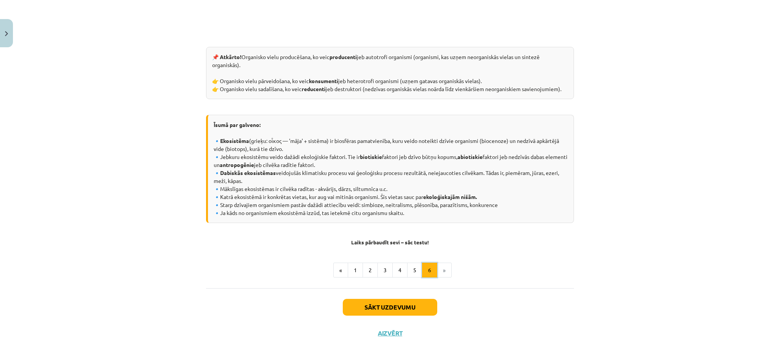
scroll to position [325, 0]
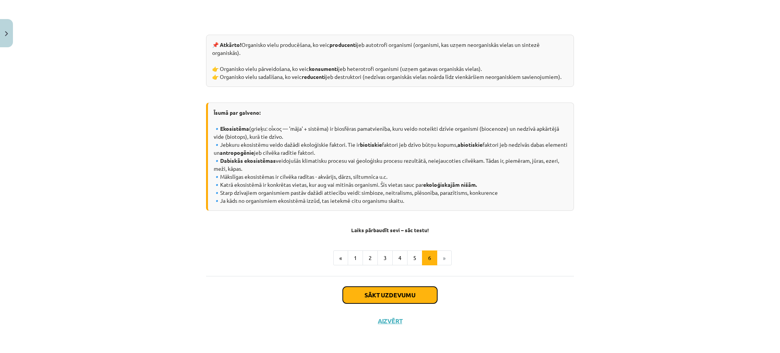
click at [396, 290] on button "Sākt uzdevumu" at bounding box center [390, 294] width 94 height 17
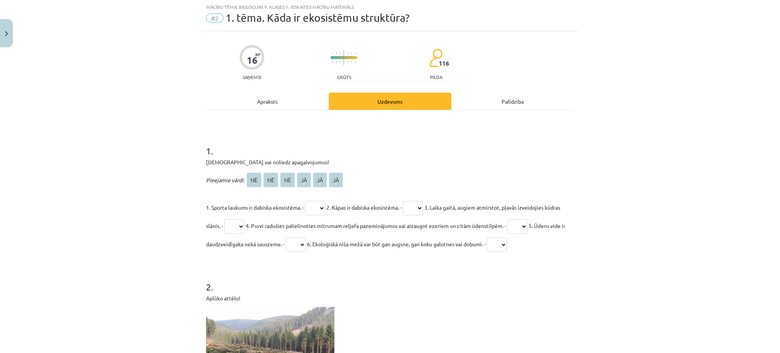
scroll to position [19, 0]
click at [322, 205] on select "** ** ** ** ** **" at bounding box center [315, 208] width 20 height 14
select select "**"
click at [305, 201] on select "** ** ** ** ** **" at bounding box center [315, 208] width 20 height 14
drag, startPoint x: 351, startPoint y: 207, endPoint x: 336, endPoint y: 211, distance: 15.3
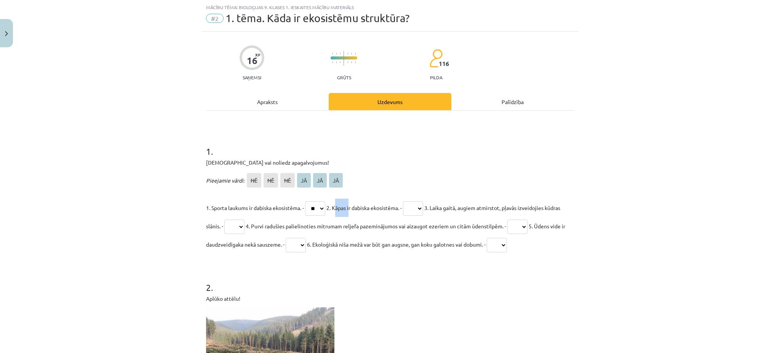
click at [336, 211] on p "1. Sporta laukums ir dabiska ekosistēma. - ** ** ** ** ** ** 2. Kāpas ir dabisk…" at bounding box center [390, 225] width 368 height 55
click at [401, 194] on div "Pieejamie vārdi: NĒ NĒ NĒ JĀ JĀ JĀ 1. Sporta laukums ir dabiska ekosistēma. - *…" at bounding box center [390, 212] width 368 height 82
click at [417, 206] on select "** ** ** ** ** **" at bounding box center [413, 208] width 20 height 14
select select "**"
click at [410, 201] on select "** ** ** ** ** **" at bounding box center [413, 208] width 20 height 14
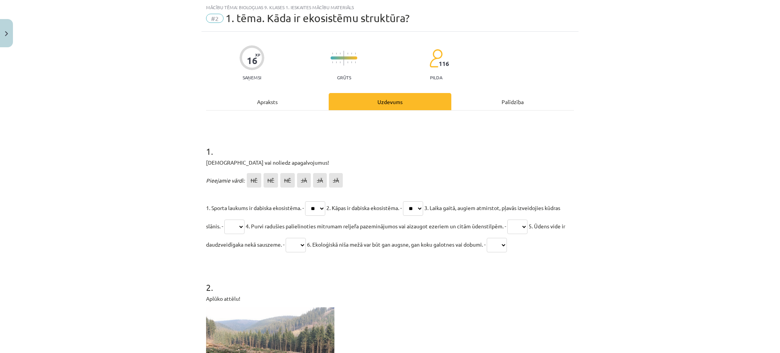
click at [244, 228] on select "** ** ** ** ** **" at bounding box center [234, 226] width 20 height 14
select select "**"
click at [239, 219] on select "** ** ** ** ** **" at bounding box center [234, 226] width 20 height 14
click at [527, 225] on select "** ** ** ** ** **" at bounding box center [517, 226] width 20 height 14
click at [527, 219] on select "** ** ** ** ** **" at bounding box center [517, 226] width 20 height 14
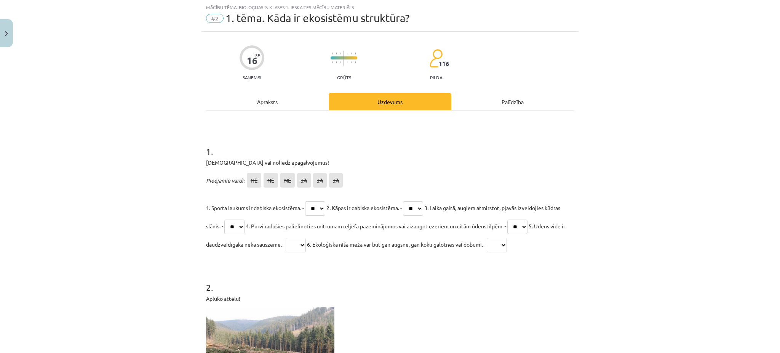
click at [527, 225] on select "** ** ** ** ** **" at bounding box center [517, 226] width 20 height 14
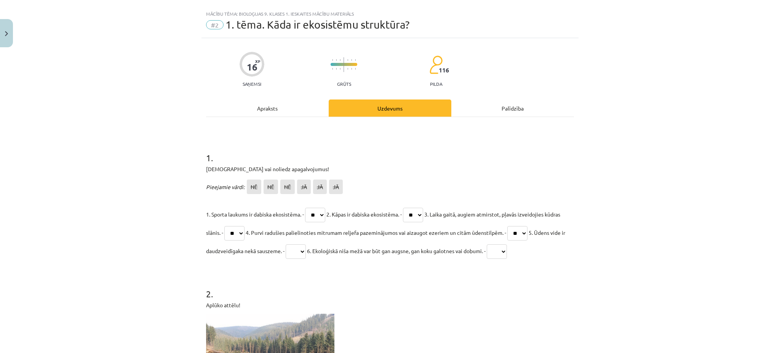
scroll to position [51, 0]
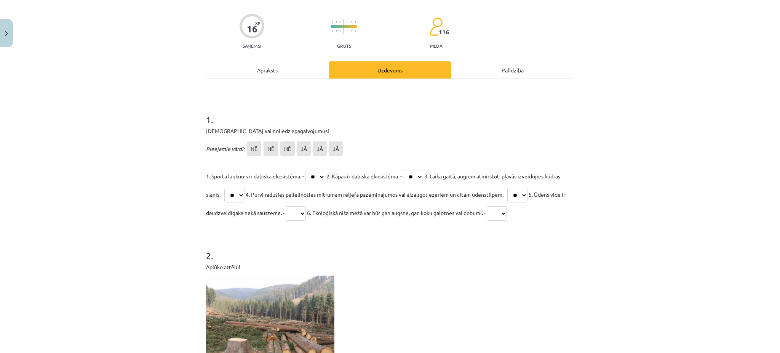
click at [527, 195] on select "** ** ** ** ** **" at bounding box center [517, 195] width 20 height 14
click at [527, 188] on select "** ** ** ** ** **" at bounding box center [517, 195] width 20 height 14
click at [527, 191] on select "** ** ** ** ** **" at bounding box center [517, 195] width 20 height 14
select select "**"
click at [527, 188] on select "** ** ** ** ** **" at bounding box center [517, 195] width 20 height 14
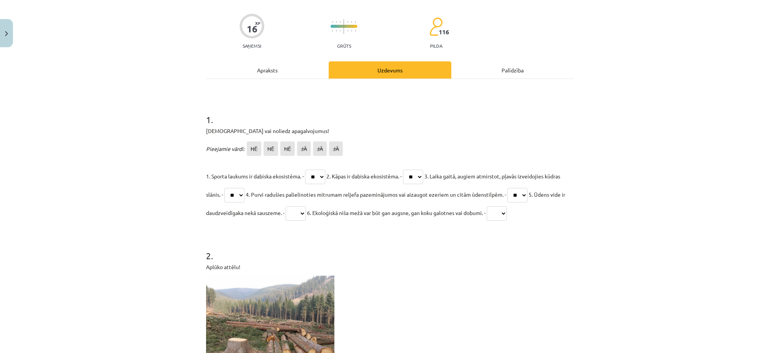
click at [251, 149] on span "NĒ" at bounding box center [254, 148] width 14 height 14
click at [268, 146] on span "NĒ" at bounding box center [271, 148] width 14 height 14
click at [309, 155] on p "Pieejamie vārdi: NĒ NĒ NĒ JĀ JĀ JĀ" at bounding box center [390, 148] width 368 height 18
click at [322, 152] on span "JĀ" at bounding box center [320, 148] width 14 height 14
drag, startPoint x: 270, startPoint y: 192, endPoint x: 525, endPoint y: 197, distance: 254.8
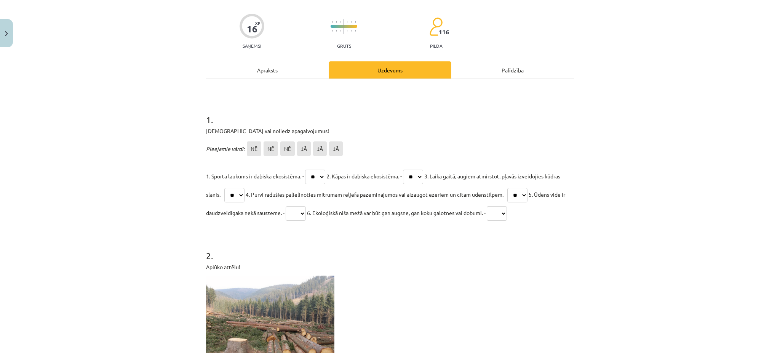
click at [506, 197] on span "4. Purvi radušies palielinoties mitrumam reljefa pazeminājumos vai aizaugot eze…" at bounding box center [376, 194] width 260 height 7
click at [586, 237] on div "Mācību tēma: Bioloģijas 9. klases 1. ieskaites mācību materiāls #2 1. tēma. Kād…" at bounding box center [390, 176] width 780 height 353
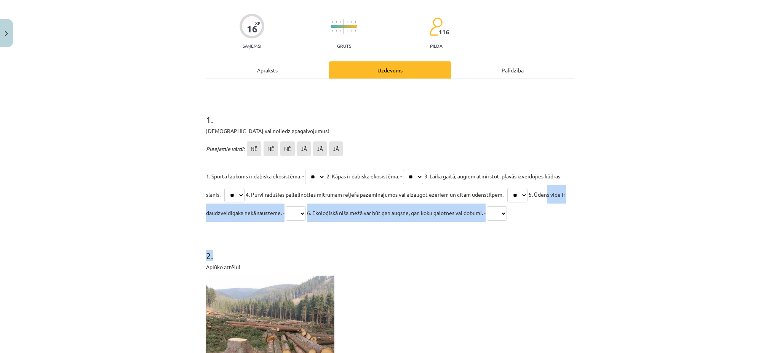
drag, startPoint x: 214, startPoint y: 208, endPoint x: 308, endPoint y: 224, distance: 95.2
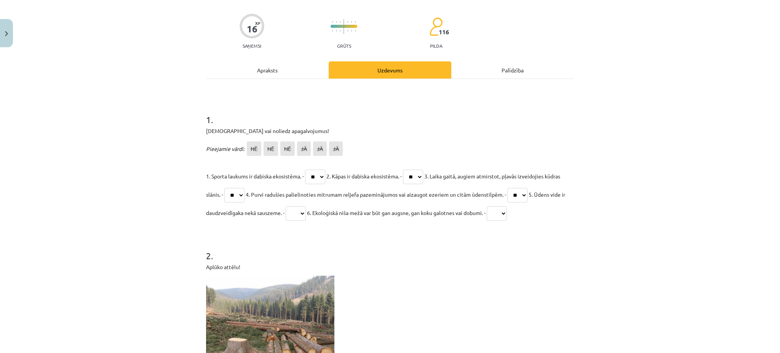
click at [186, 206] on div "Mācību tēma: Bioloģijas 9. klases 1. ieskaites mācību materiāls #2 1. tēma. Kād…" at bounding box center [390, 176] width 780 height 353
drag, startPoint x: 202, startPoint y: 211, endPoint x: 312, endPoint y: 213, distance: 109.7
click at [312, 213] on span "5. Ūdens vide ir daudzveidīgaka nekā sauszeme. -" at bounding box center [385, 203] width 359 height 25
click at [306, 212] on select "** ** ** ** ** **" at bounding box center [296, 213] width 20 height 14
select select "**"
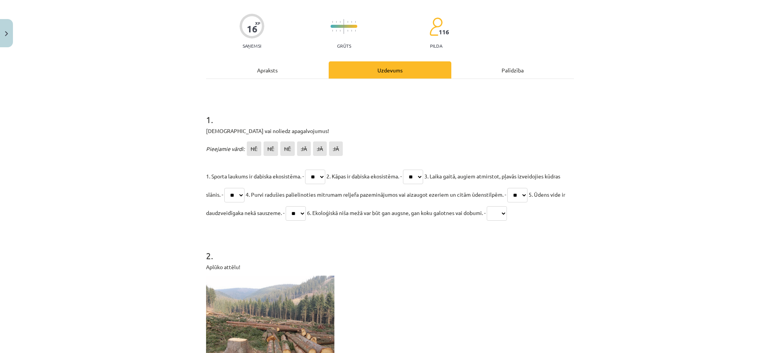
click at [306, 206] on select "** ** ** ** ** **" at bounding box center [296, 213] width 20 height 14
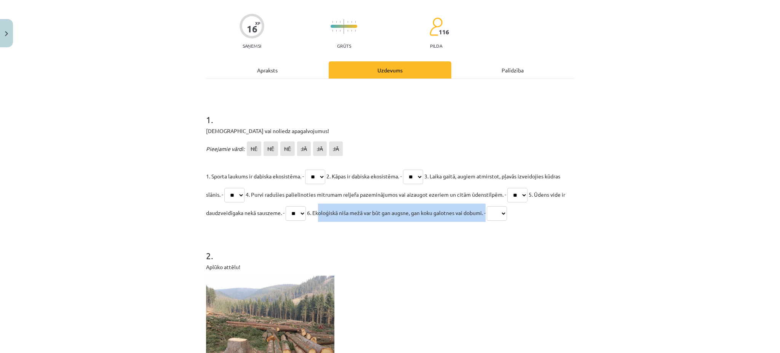
drag, startPoint x: 348, startPoint y: 211, endPoint x: 521, endPoint y: 211, distance: 172.9
click at [486, 211] on span "6. Ekoloģiskā niša mežā var būt gan augsne, gan koku galotnes vai dobumi. -" at bounding box center [396, 212] width 179 height 7
click at [507, 216] on select "** ** ** ** ** **" at bounding box center [497, 213] width 20 height 14
select select "**"
click at [507, 206] on select "** ** ** ** ** **" at bounding box center [497, 213] width 20 height 14
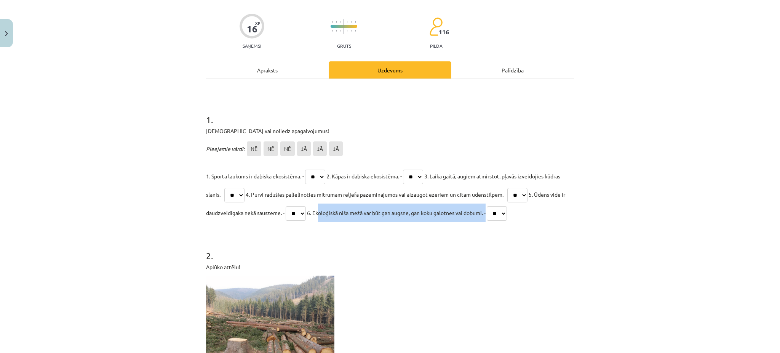
scroll to position [254, 0]
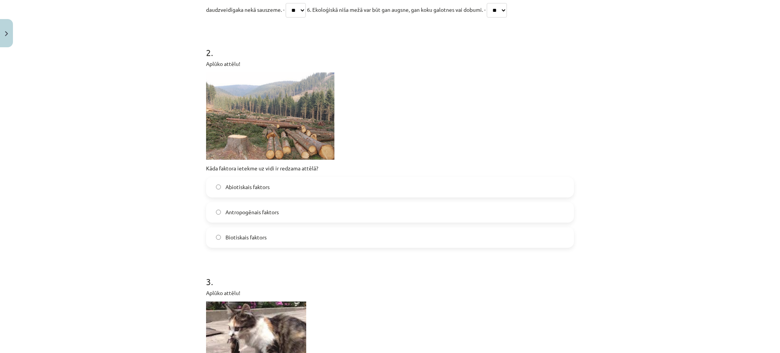
click at [259, 211] on span "Antropogēnais faktors" at bounding box center [251, 212] width 53 height 8
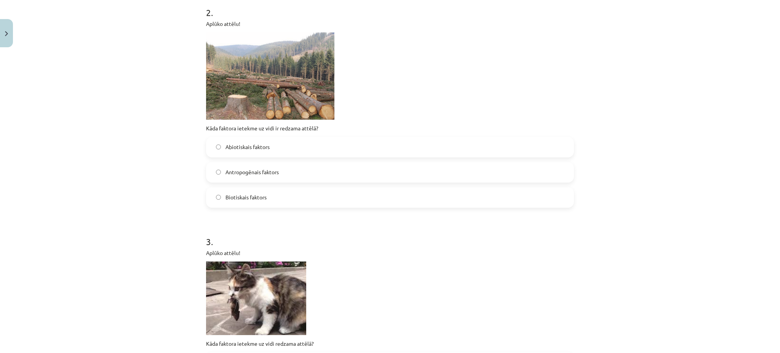
scroll to position [355, 0]
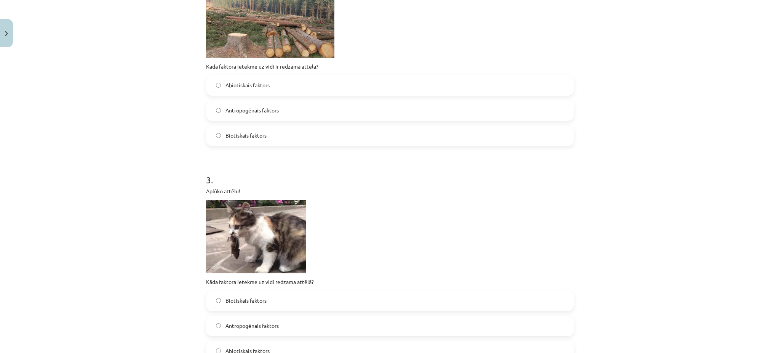
click at [236, 299] on span "Biotiskais faktors" at bounding box center [245, 300] width 41 height 8
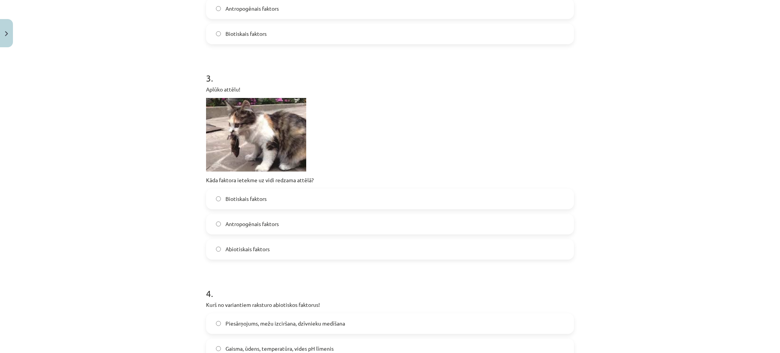
scroll to position [508, 0]
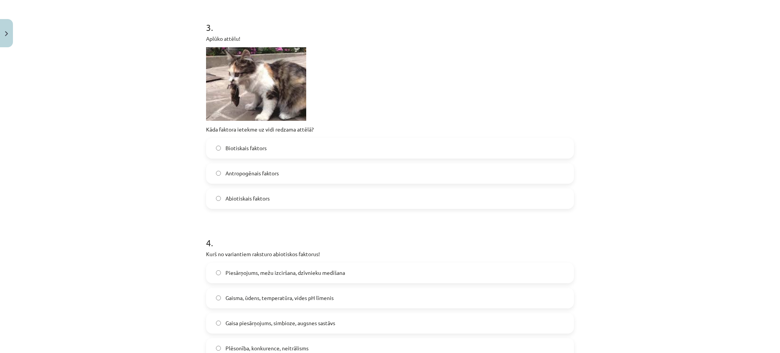
click at [285, 298] on span "Gaisma, ūdens, temperatūra, vides pH līmenis" at bounding box center [279, 298] width 108 height 8
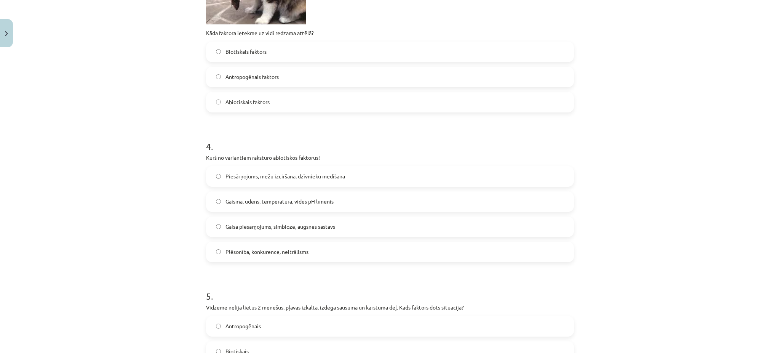
scroll to position [609, 0]
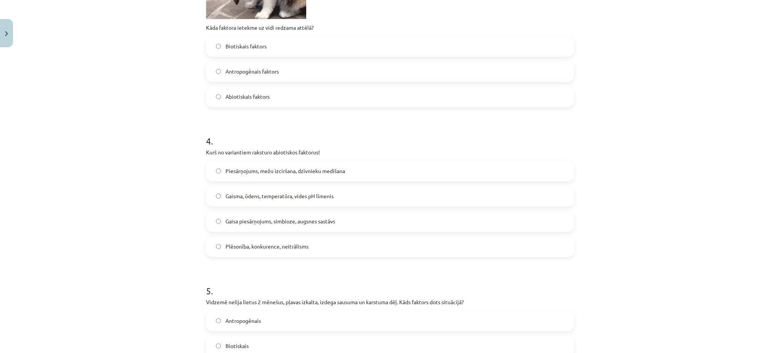
click at [288, 248] on span "Plēsonība, konkurence, neitrālisms" at bounding box center [266, 246] width 83 height 8
click at [279, 196] on span "Gaisma, ūdens, temperatūra, vides pH līmenis" at bounding box center [279, 196] width 108 height 8
click at [301, 223] on span "Gaisa piesārņojums, simbioze, augsnes sastāvs" at bounding box center [280, 221] width 110 height 8
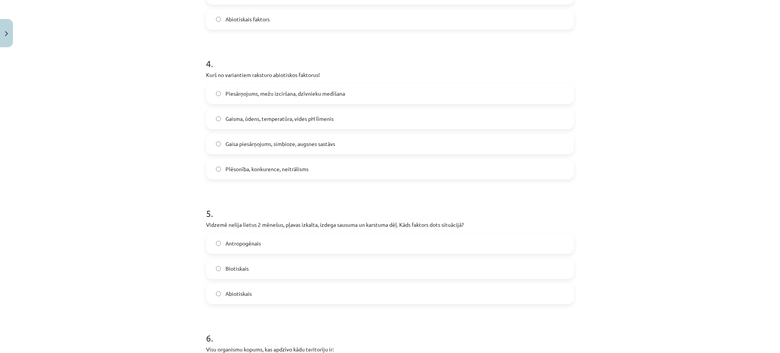
scroll to position [762, 0]
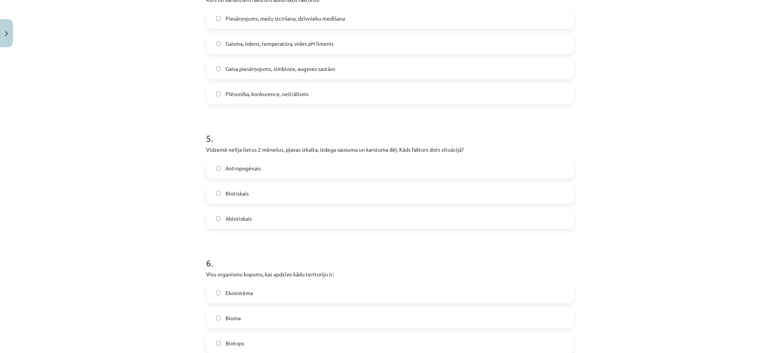
click at [248, 216] on label "Abiotiskais" at bounding box center [390, 218] width 366 height 19
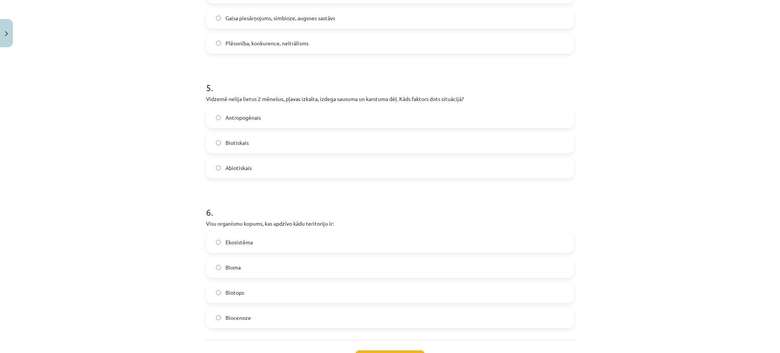
scroll to position [863, 0]
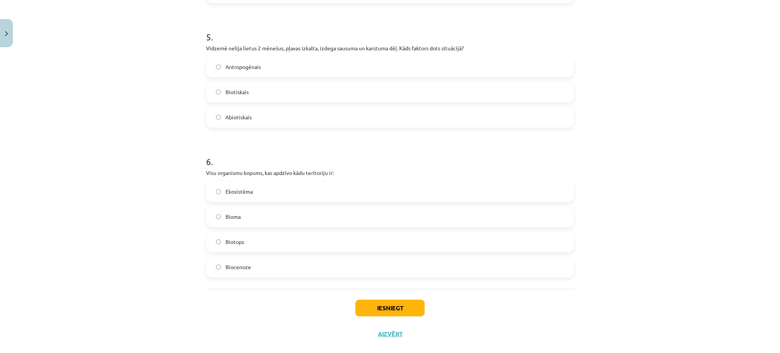
click at [250, 190] on label "Ekosistēma" at bounding box center [390, 191] width 366 height 19
click at [360, 308] on button "Iesniegt" at bounding box center [389, 307] width 69 height 17
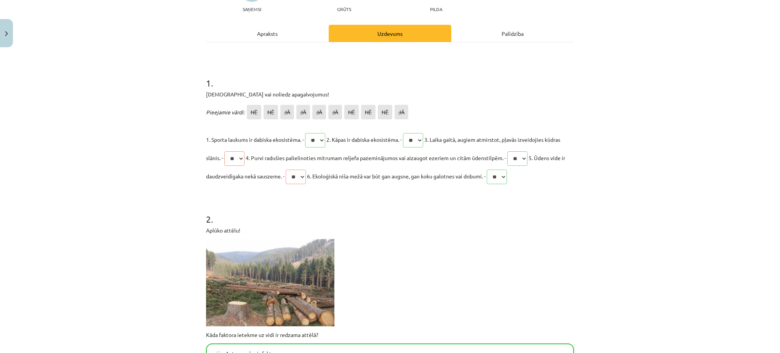
scroll to position [0, 0]
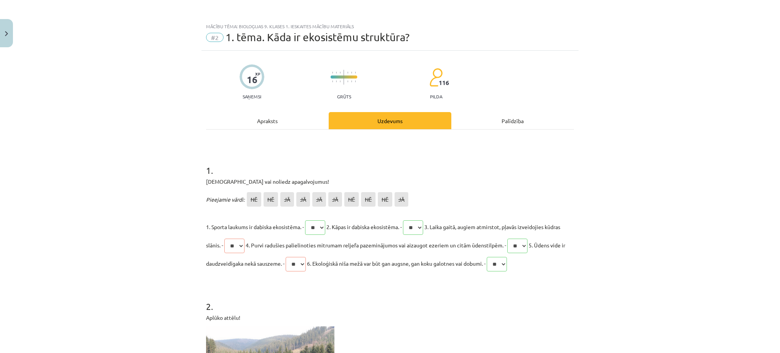
click at [278, 120] on div "Apraksts" at bounding box center [267, 120] width 123 height 17
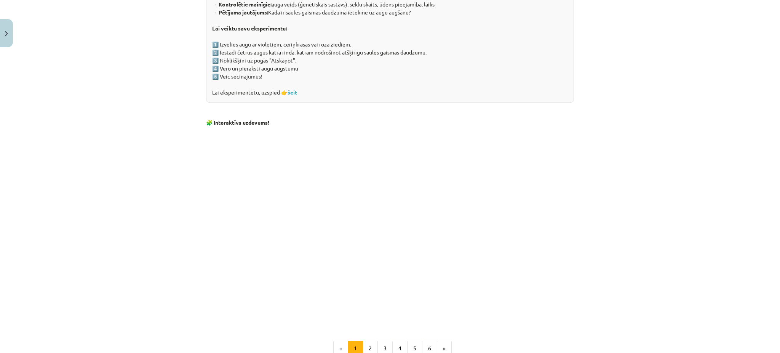
scroll to position [714, 0]
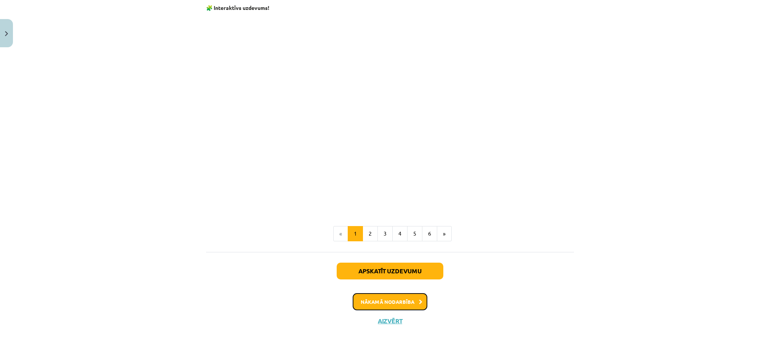
click at [380, 299] on button "Nākamā nodarbība" at bounding box center [390, 302] width 75 height 18
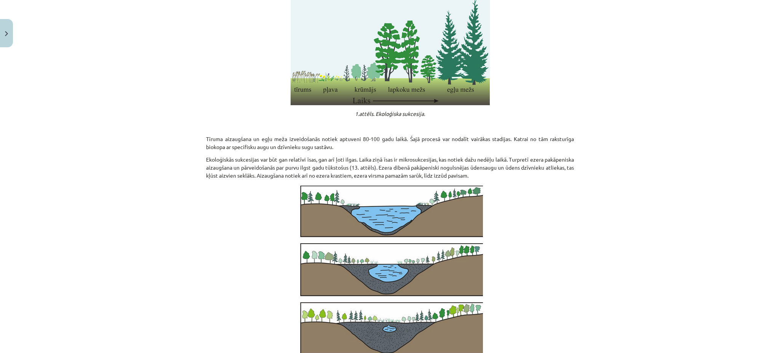
scroll to position [224, 0]
